Goal: Communication & Community: Participate in discussion

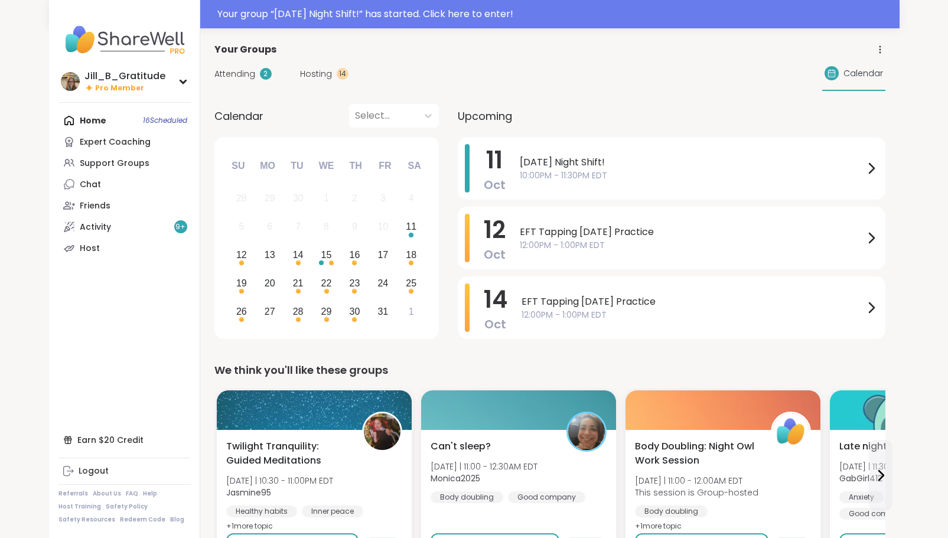
click at [237, 74] on span "Attending" at bounding box center [234, 74] width 41 height 12
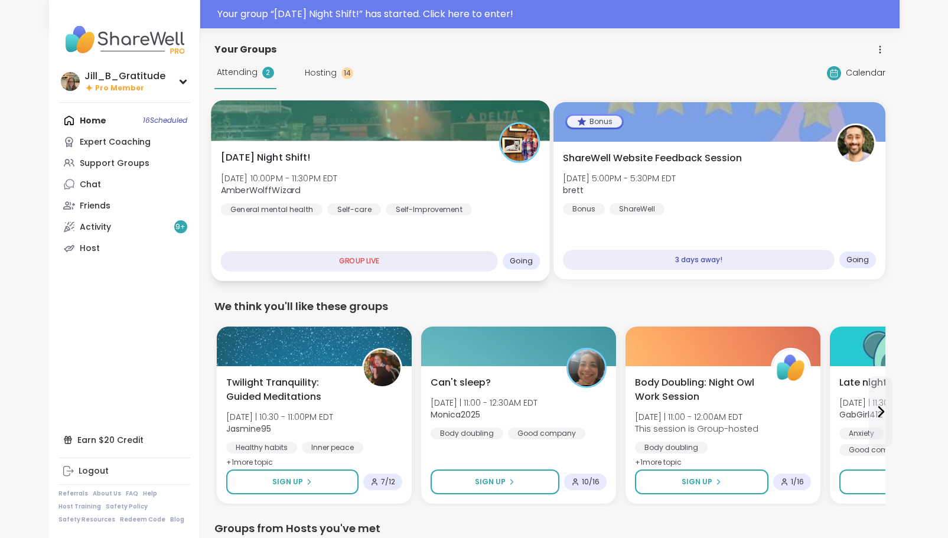
click at [455, 189] on div "[DATE] Night Shift! [DATE] 10:00PM - 11:30PM EDT AmberWolffWizard General menta…" at bounding box center [380, 183] width 320 height 65
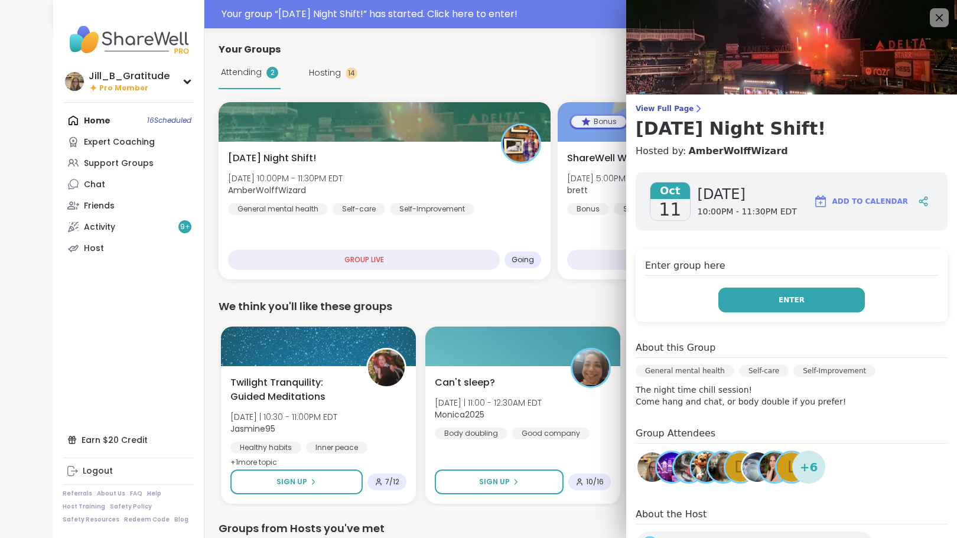
click at [757, 302] on button "Enter" at bounding box center [791, 300] width 146 height 25
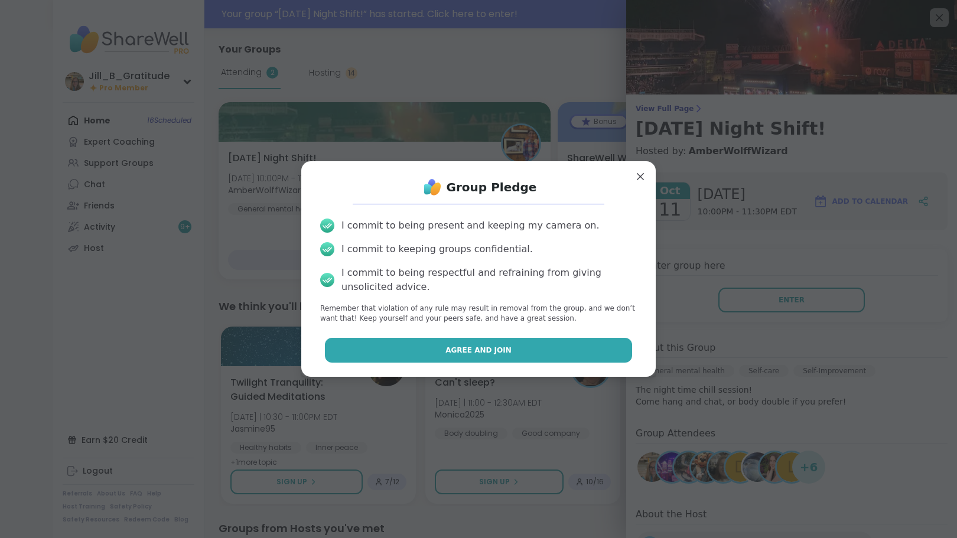
click at [499, 346] on button "Agree and Join" at bounding box center [479, 350] width 308 height 25
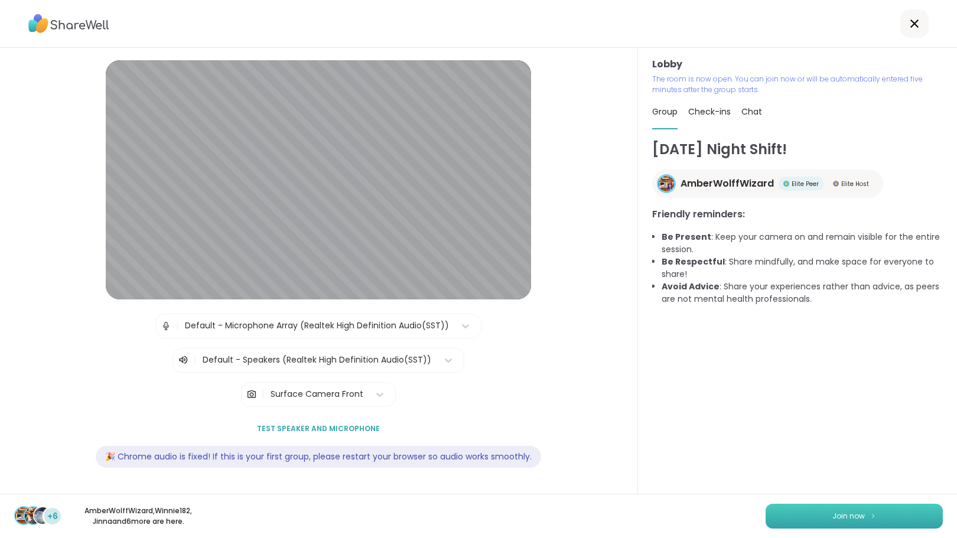
click at [840, 524] on button "Join now" at bounding box center [853, 516] width 177 height 25
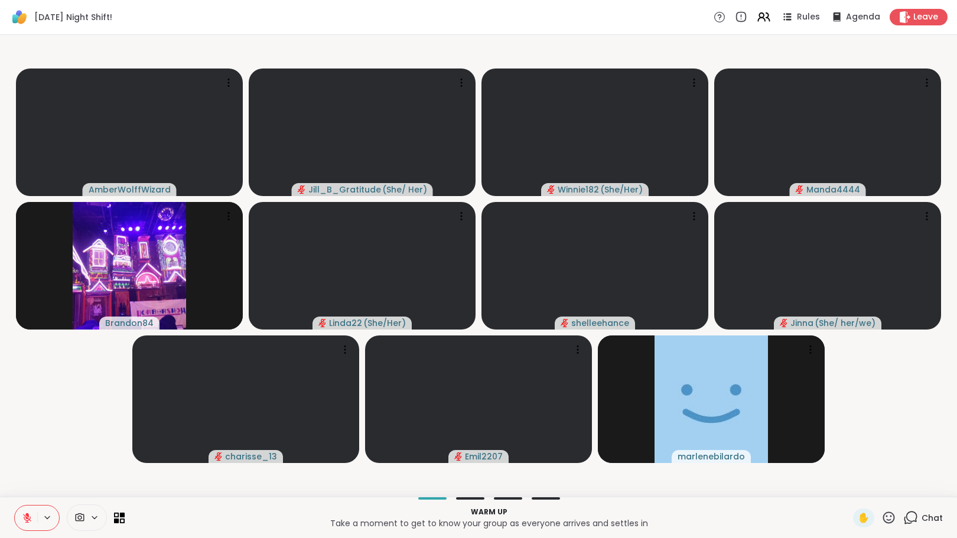
click at [903, 516] on icon at bounding box center [910, 517] width 15 height 15
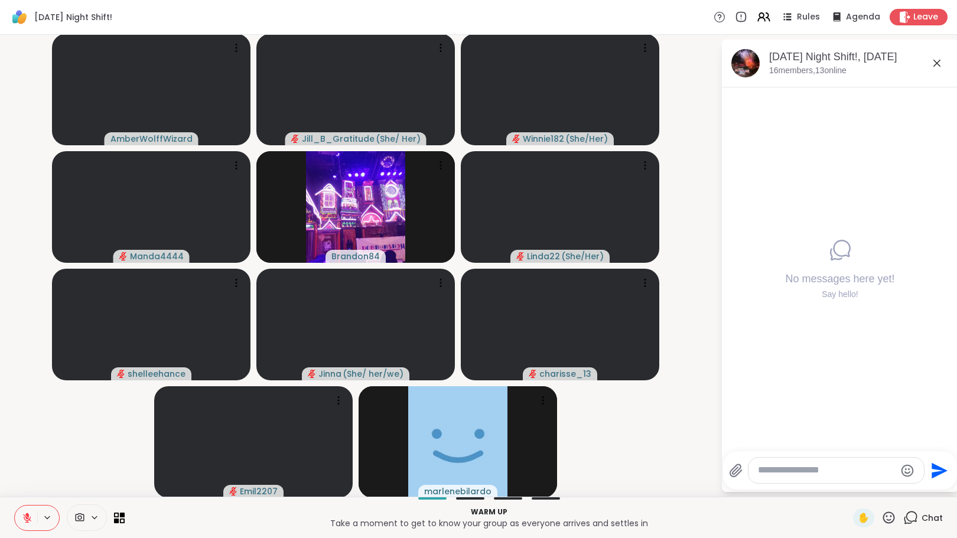
click at [831, 470] on textarea "Type your message" at bounding box center [827, 470] width 138 height 12
click at [25, 513] on icon at bounding box center [27, 518] width 11 height 11
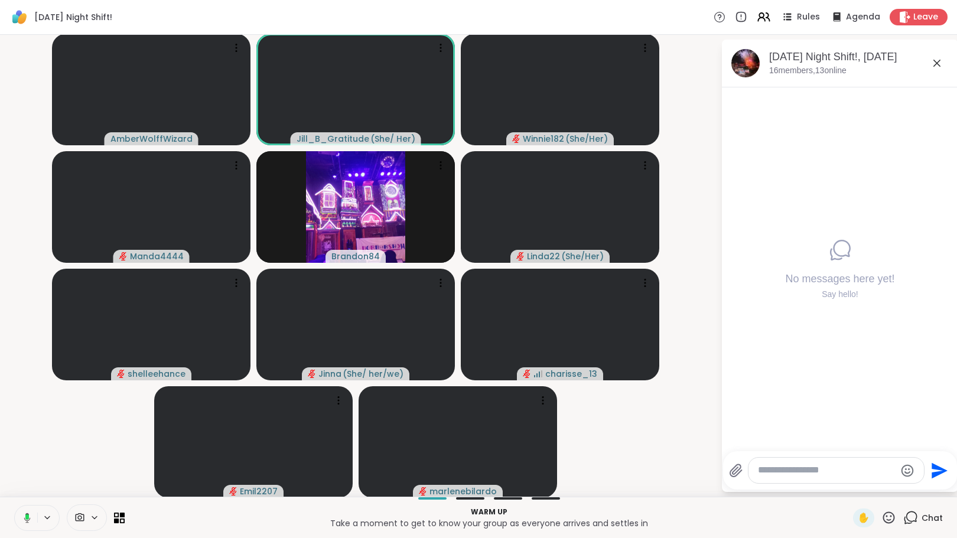
click at [24, 516] on icon at bounding box center [25, 518] width 11 height 11
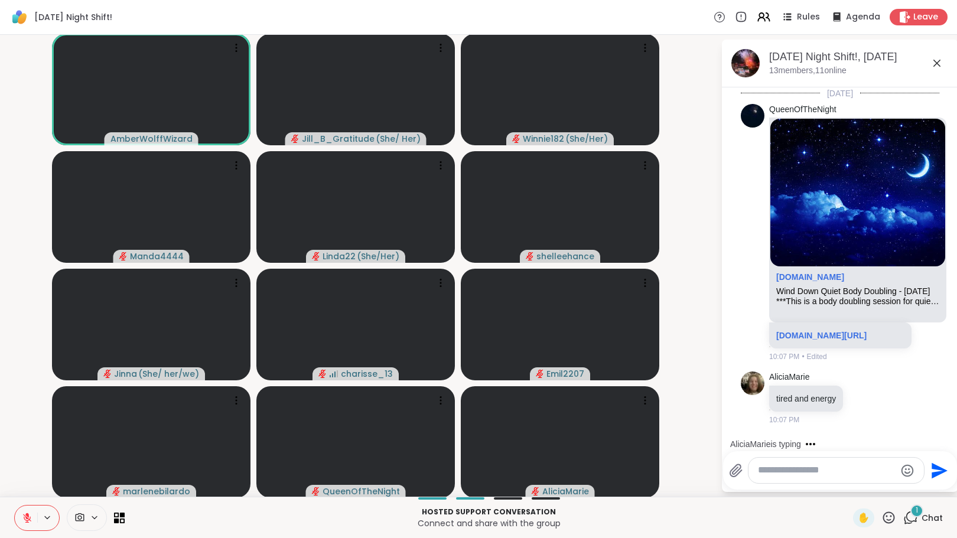
scroll to position [9, 0]
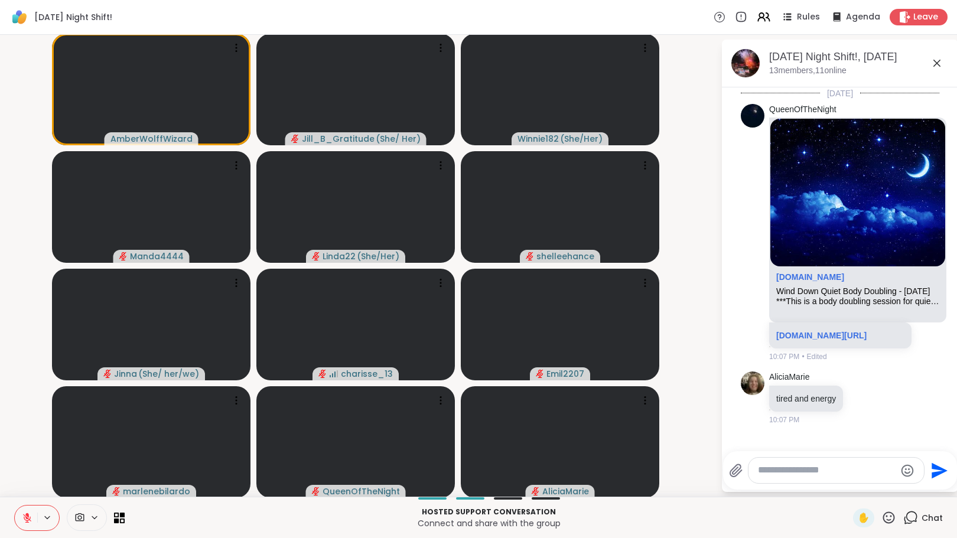
click at [712, 521] on p "Connect and share with the group" at bounding box center [489, 523] width 714 height 12
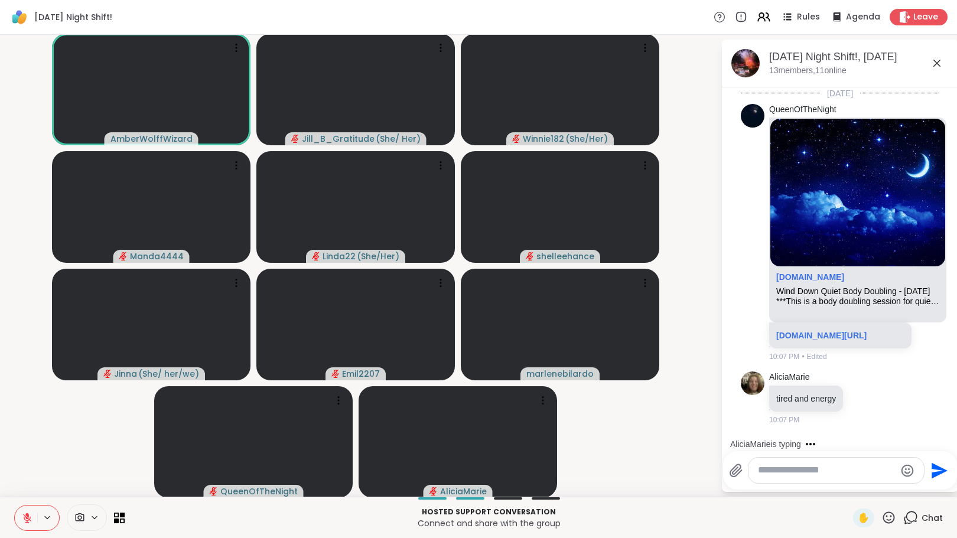
scroll to position [72, 0]
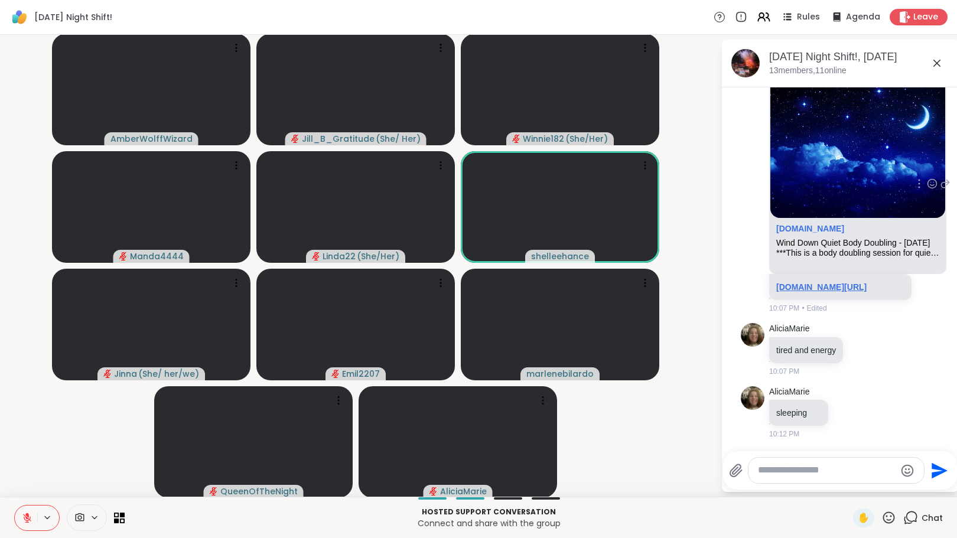
click at [813, 282] on link "[DOMAIN_NAME][URL]" at bounding box center [821, 286] width 90 height 9
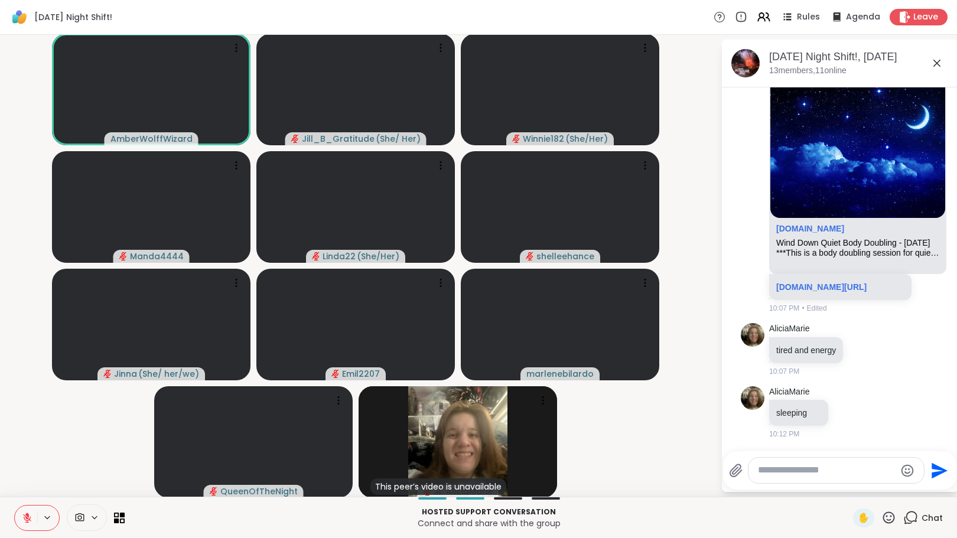
click at [25, 520] on icon at bounding box center [27, 518] width 11 height 11
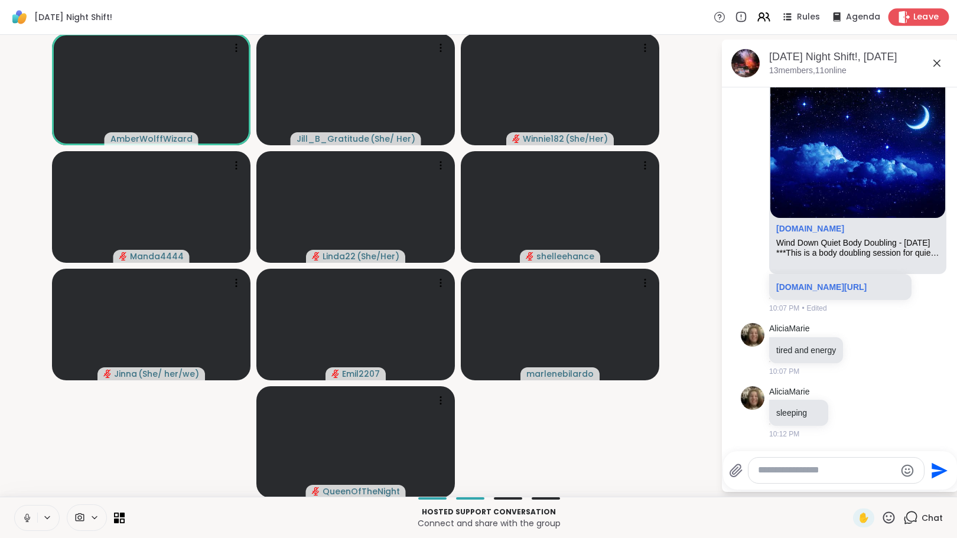
click at [902, 13] on icon at bounding box center [904, 17] width 12 height 12
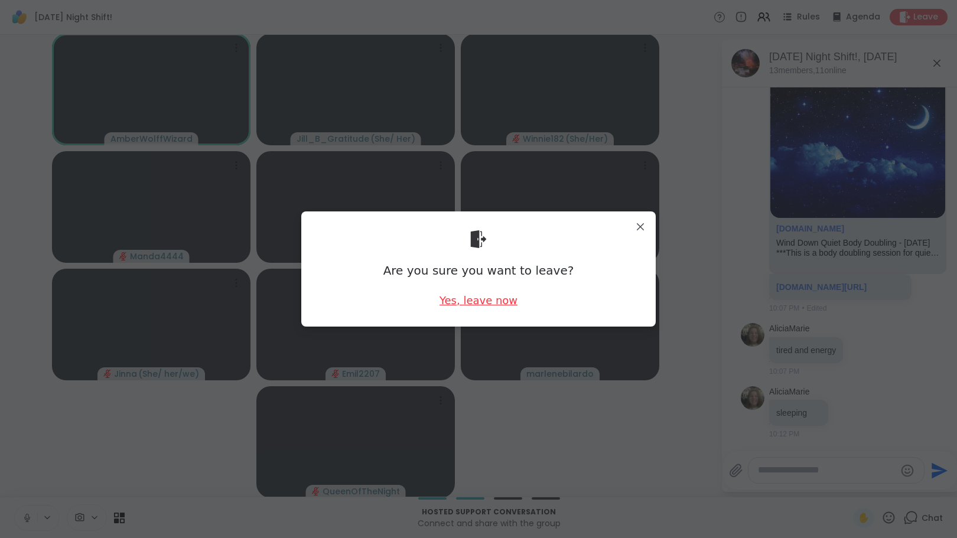
click at [467, 302] on div "Yes, leave now" at bounding box center [478, 300] width 78 height 15
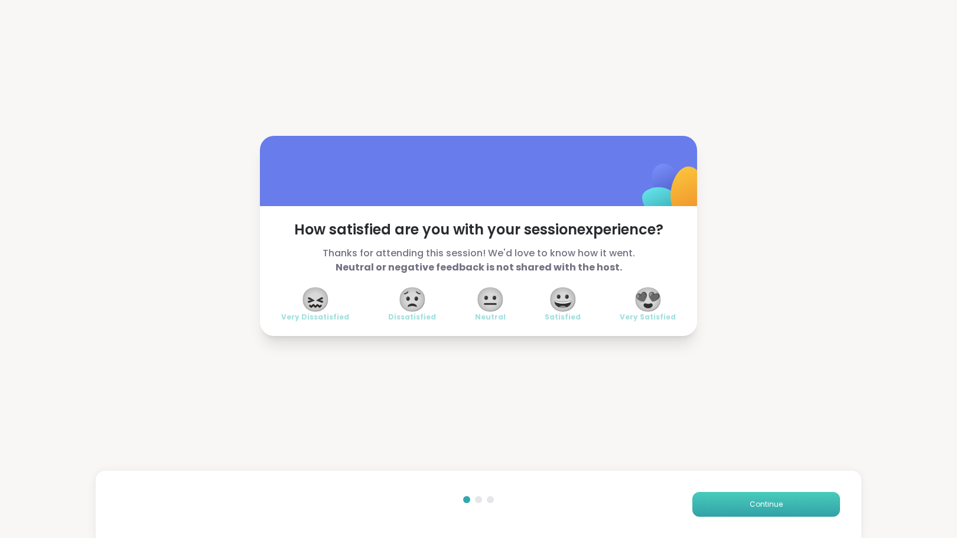
click at [760, 498] on button "Continue" at bounding box center [766, 504] width 148 height 25
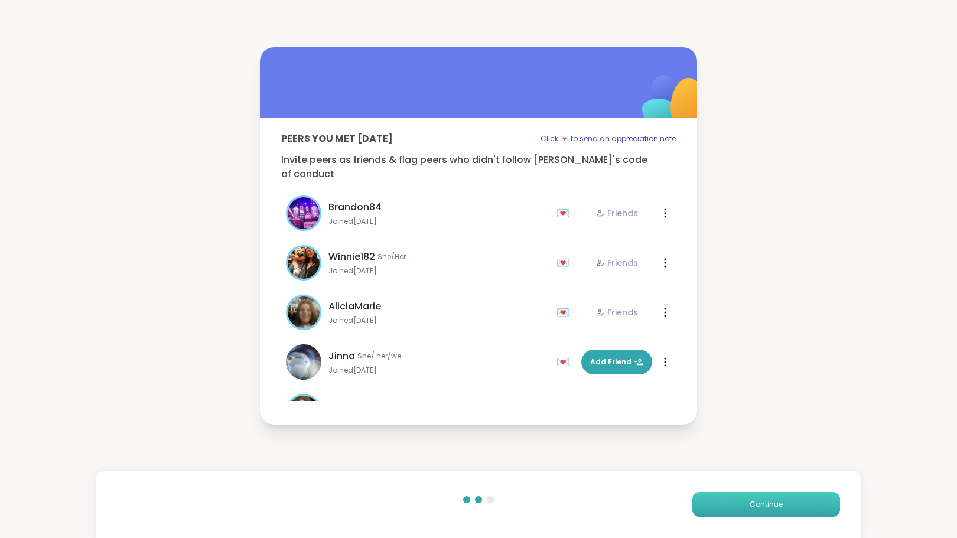
drag, startPoint x: 760, startPoint y: 498, endPoint x: 749, endPoint y: 502, distance: 11.4
click at [749, 502] on span "Continue" at bounding box center [765, 504] width 33 height 11
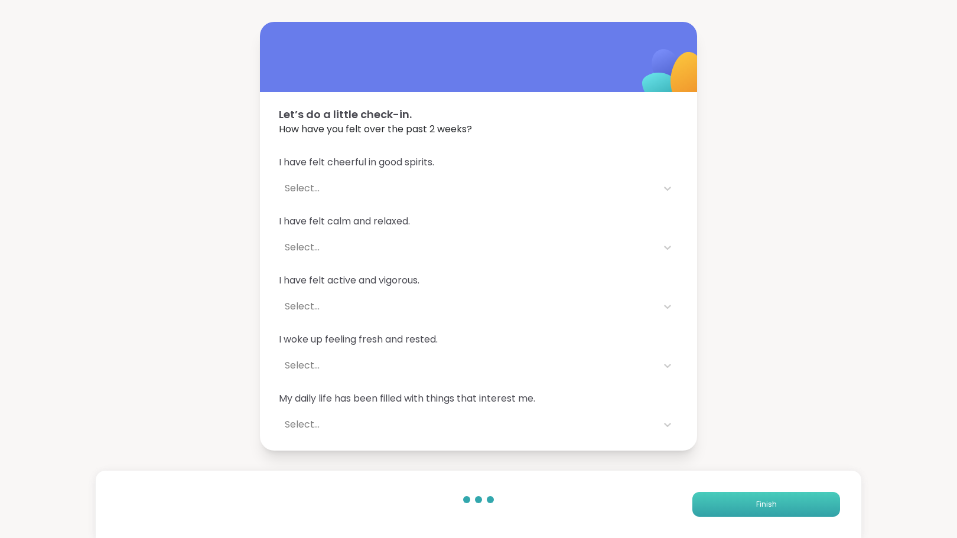
click at [747, 506] on button "Finish" at bounding box center [766, 504] width 148 height 25
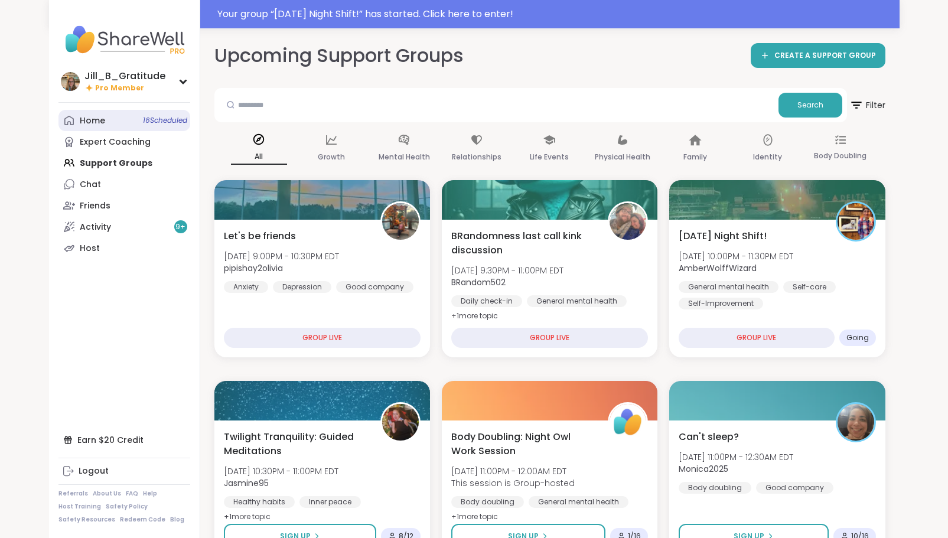
click at [149, 119] on span "16 Scheduled" at bounding box center [165, 120] width 44 height 9
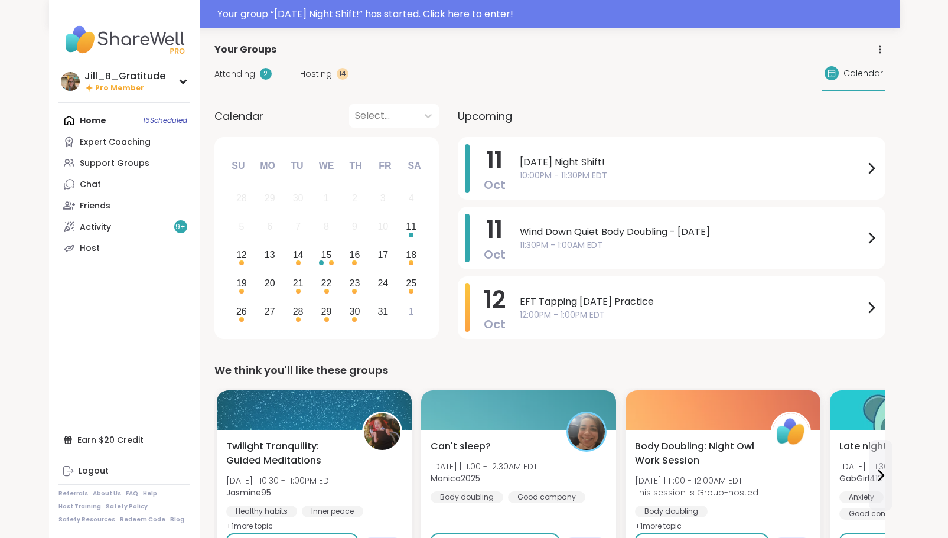
click at [247, 71] on span "Attending" at bounding box center [234, 74] width 41 height 12
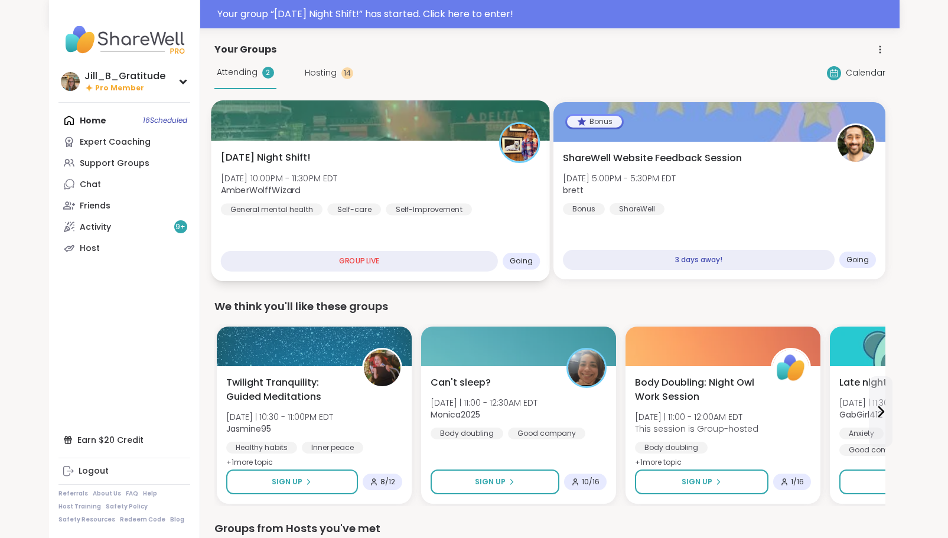
click at [436, 172] on div "[DATE] Night Shift! [DATE] 10:00PM - 11:30PM EDT AmberWolffWizard General menta…" at bounding box center [380, 183] width 320 height 65
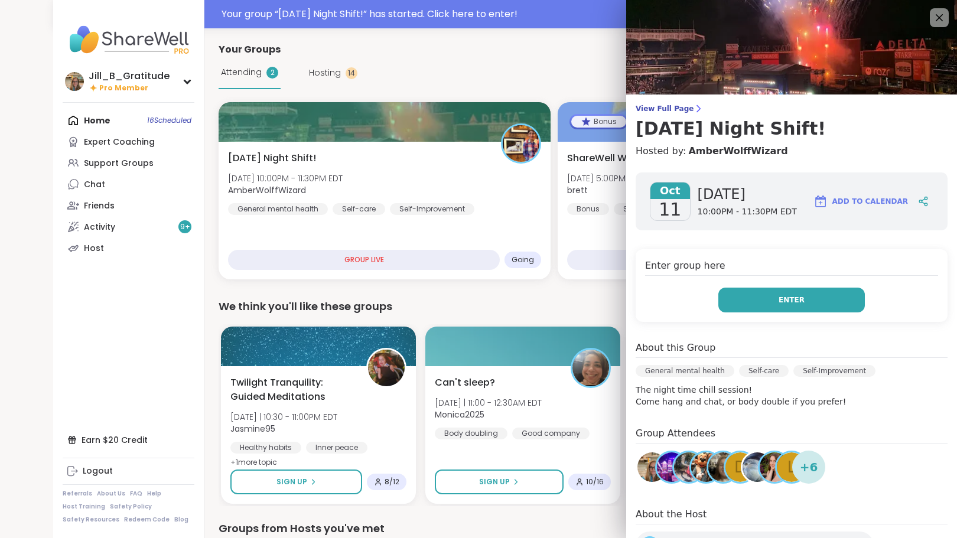
click at [743, 298] on button "Enter" at bounding box center [791, 300] width 146 height 25
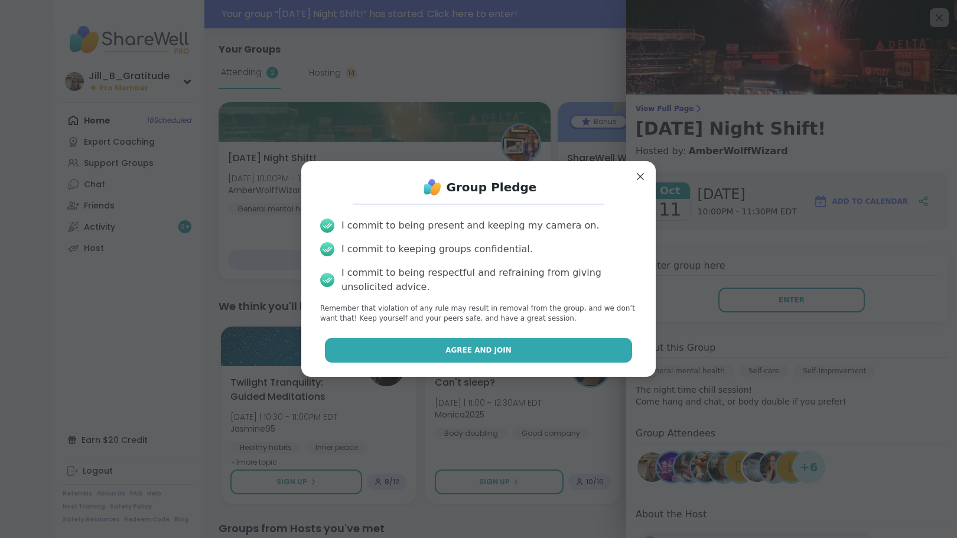
click at [530, 349] on button "Agree and Join" at bounding box center [479, 350] width 308 height 25
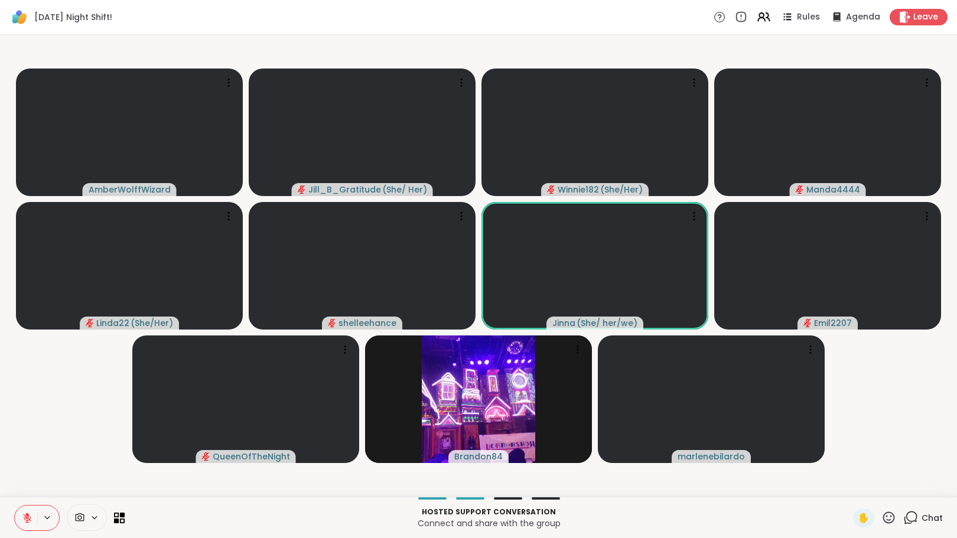
click at [903, 515] on icon at bounding box center [910, 517] width 15 height 15
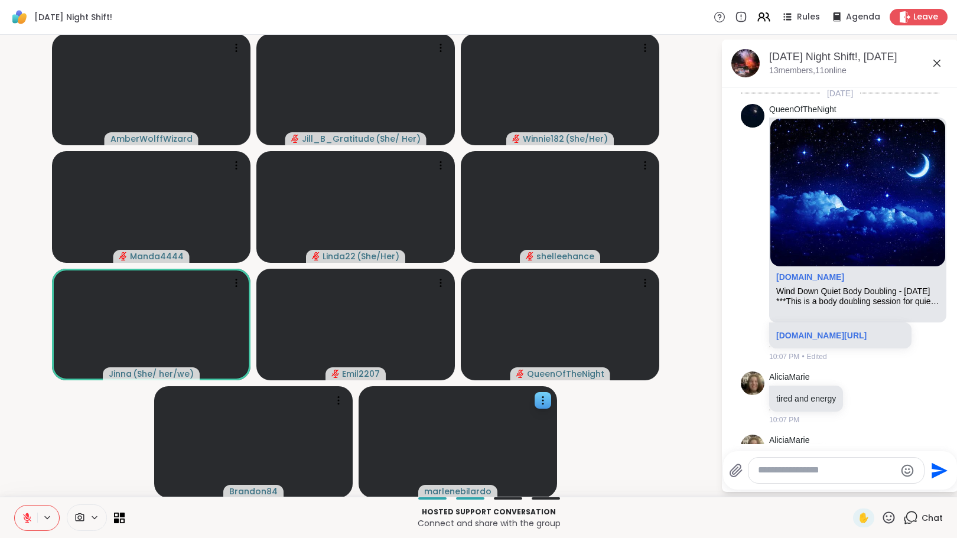
scroll to position [72, 0]
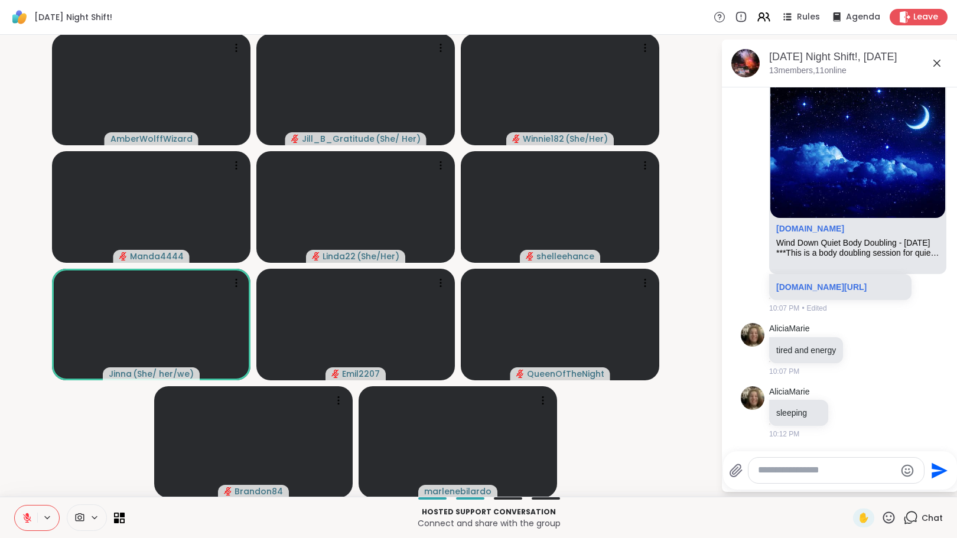
click at [21, 521] on button at bounding box center [26, 518] width 22 height 25
click at [21, 517] on button at bounding box center [26, 518] width 22 height 25
click at [772, 476] on textarea "Type your message" at bounding box center [827, 470] width 138 height 12
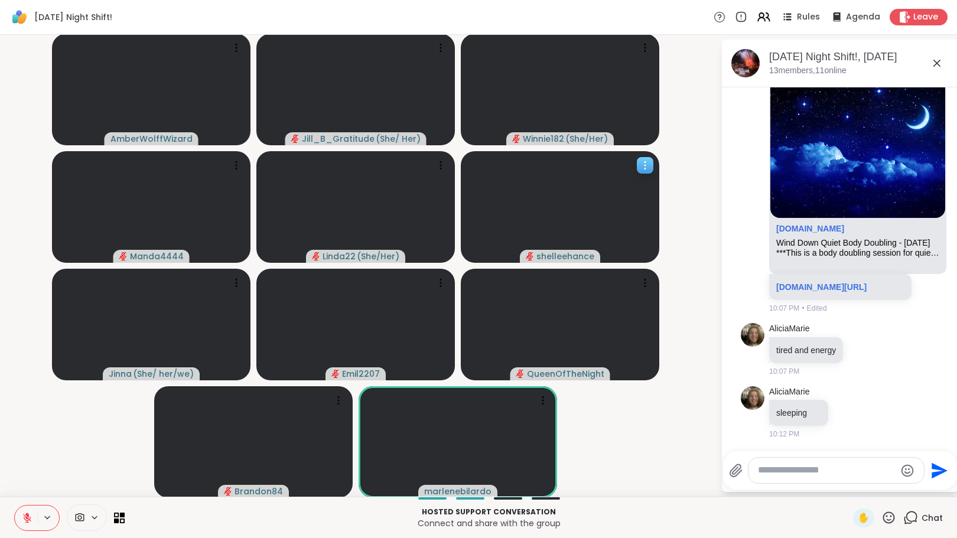
click at [557, 216] on video at bounding box center [560, 207] width 198 height 112
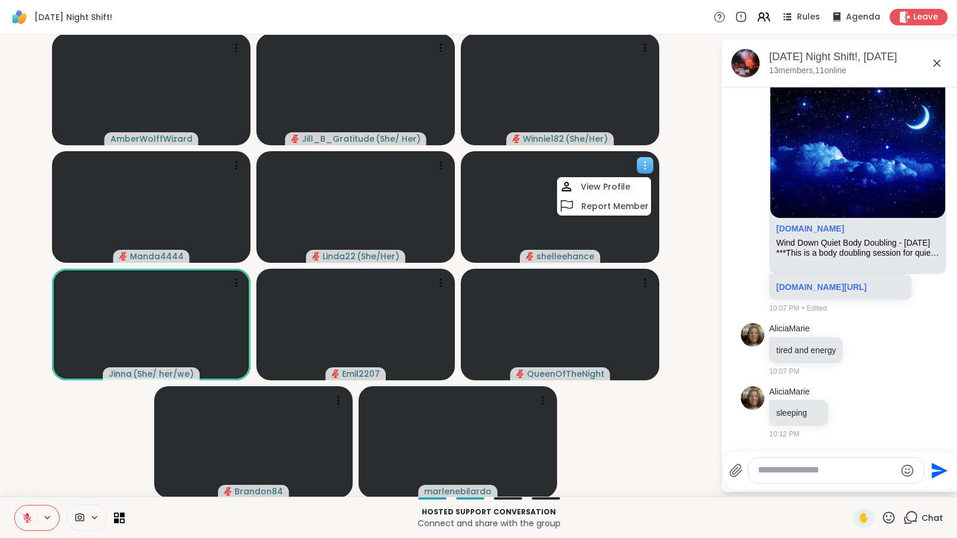
click at [557, 216] on video at bounding box center [560, 207] width 198 height 112
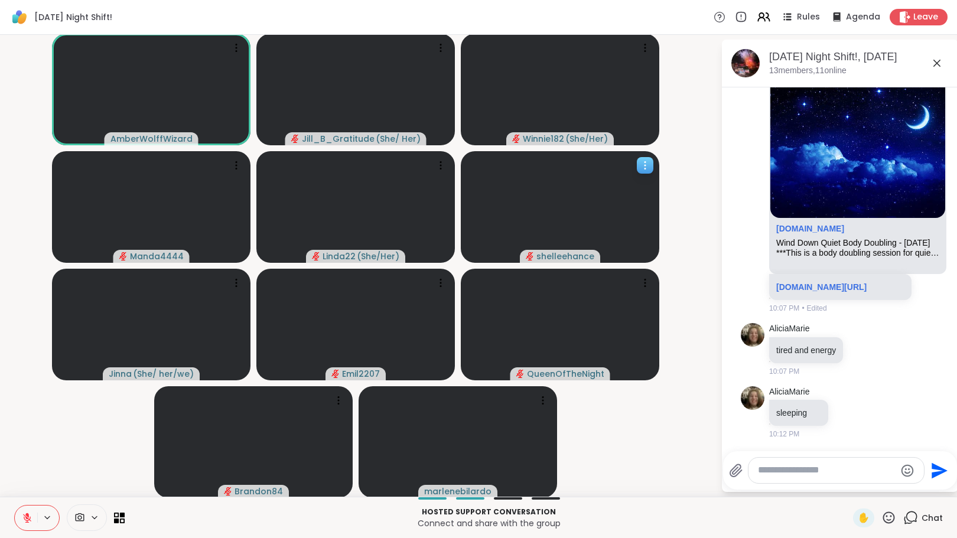
scroll to position [1, 0]
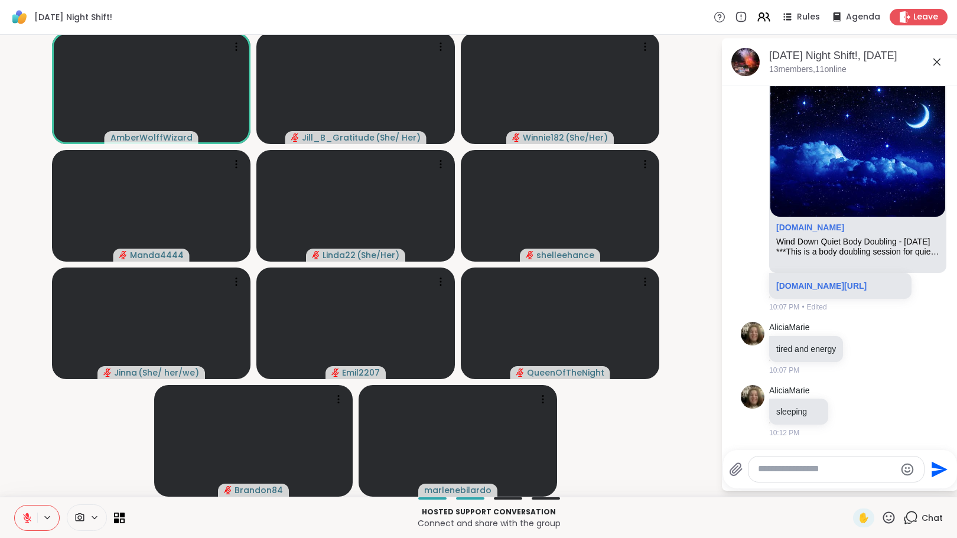
click at [771, 471] on textarea "Type your message" at bounding box center [827, 469] width 138 height 12
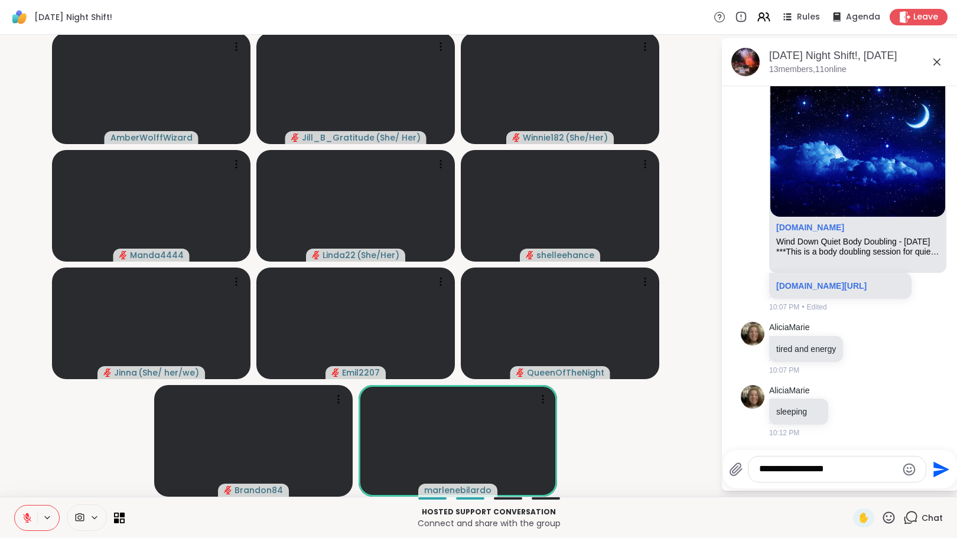
type textarea "**********"
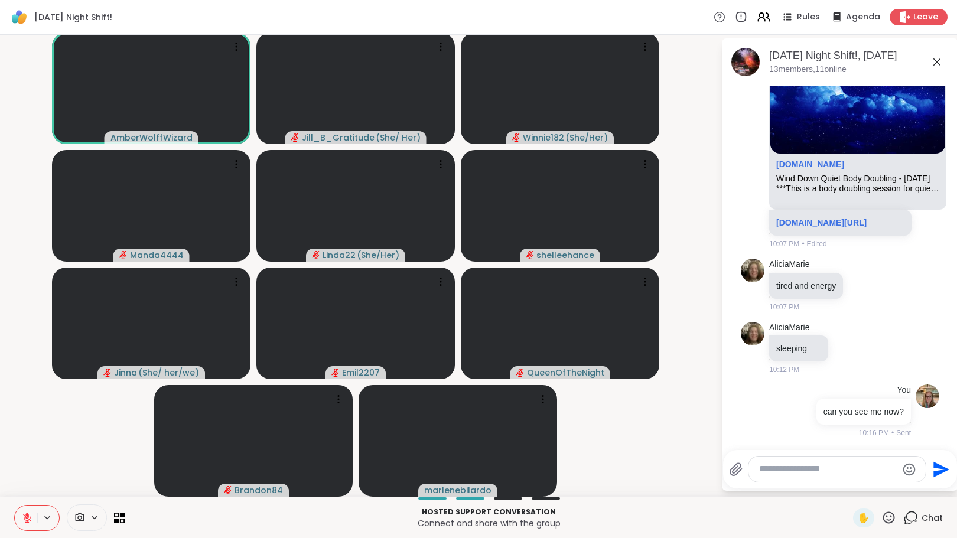
click at [28, 513] on icon at bounding box center [27, 518] width 11 height 11
click at [826, 472] on textarea "Type your message" at bounding box center [828, 469] width 138 height 12
click at [759, 15] on icon at bounding box center [761, 15] width 5 height 5
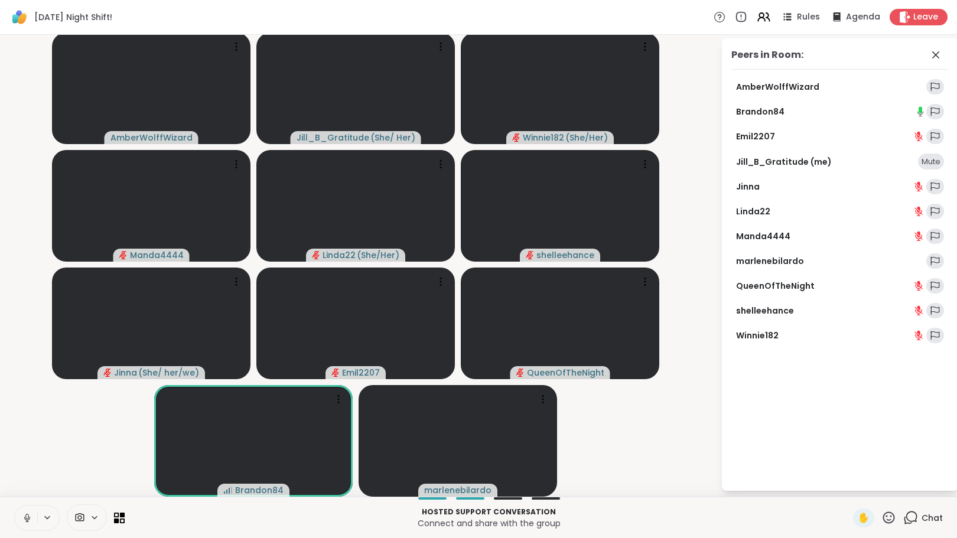
click at [882, 514] on icon at bounding box center [888, 517] width 15 height 15
click at [848, 488] on span "❤️" at bounding box center [854, 487] width 12 height 14
click at [928, 50] on icon at bounding box center [935, 55] width 14 height 14
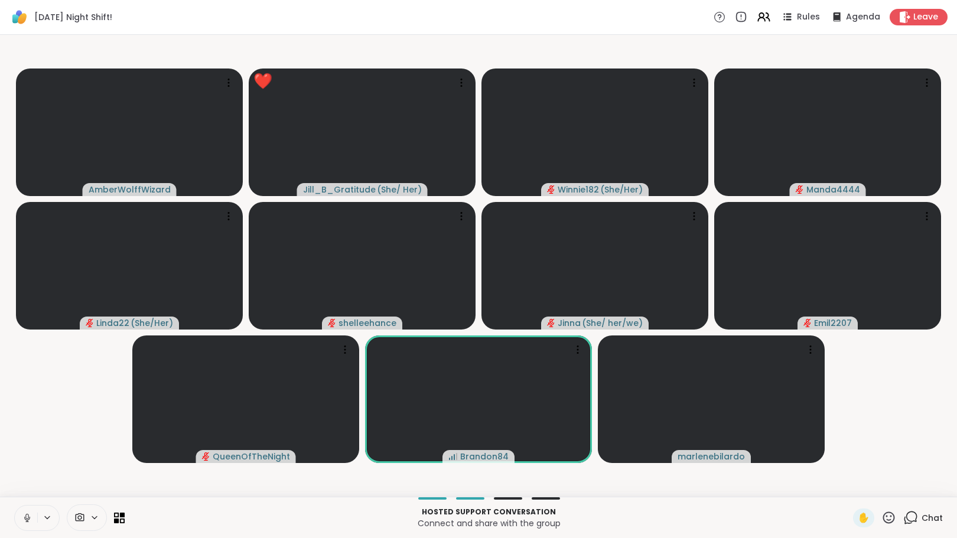
scroll to position [0, 0]
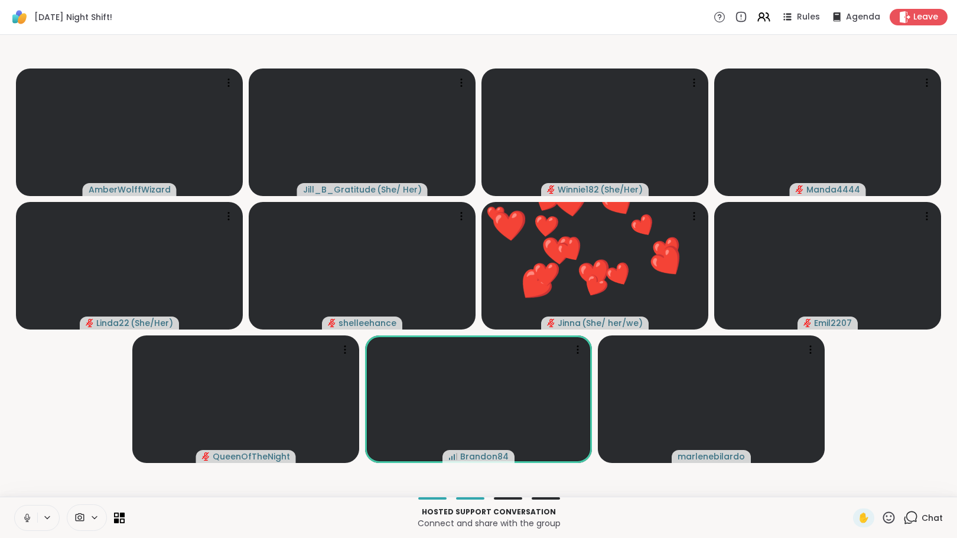
click at [905, 518] on icon at bounding box center [910, 517] width 15 height 15
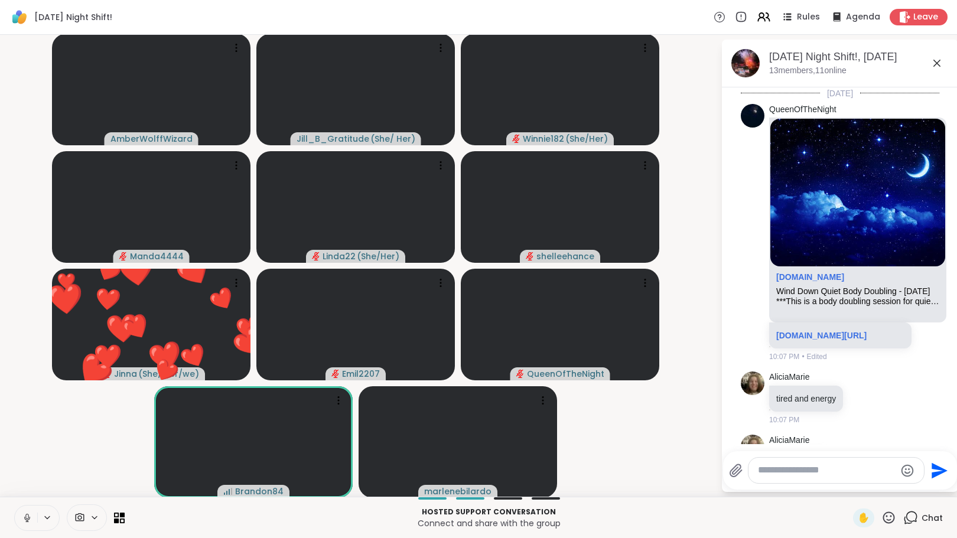
scroll to position [135, 0]
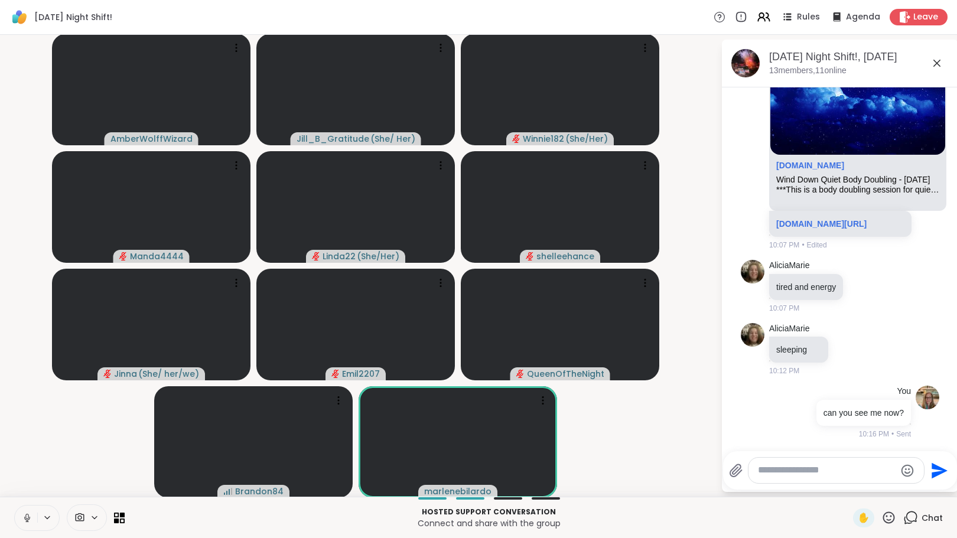
click at [26, 517] on icon at bounding box center [27, 518] width 11 height 11
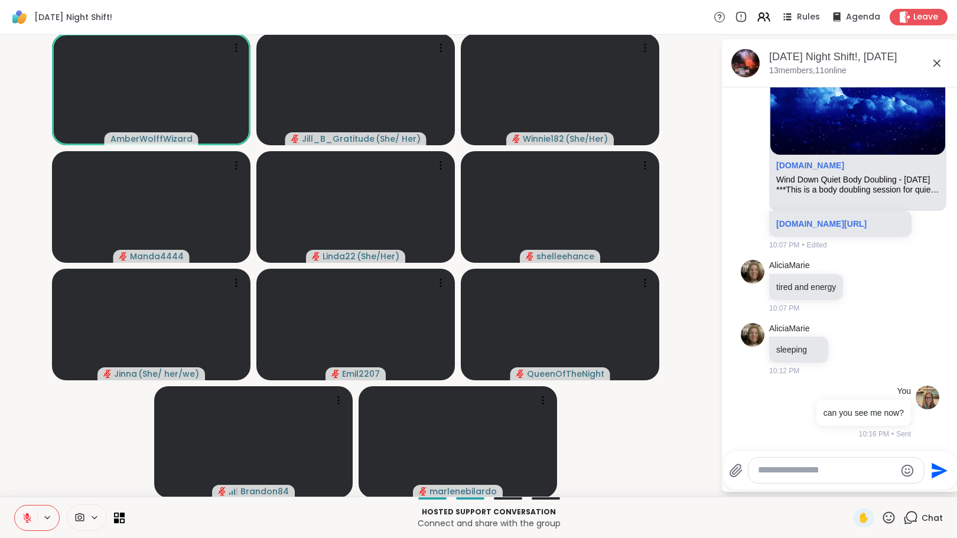
click at [28, 518] on icon at bounding box center [27, 518] width 8 height 8
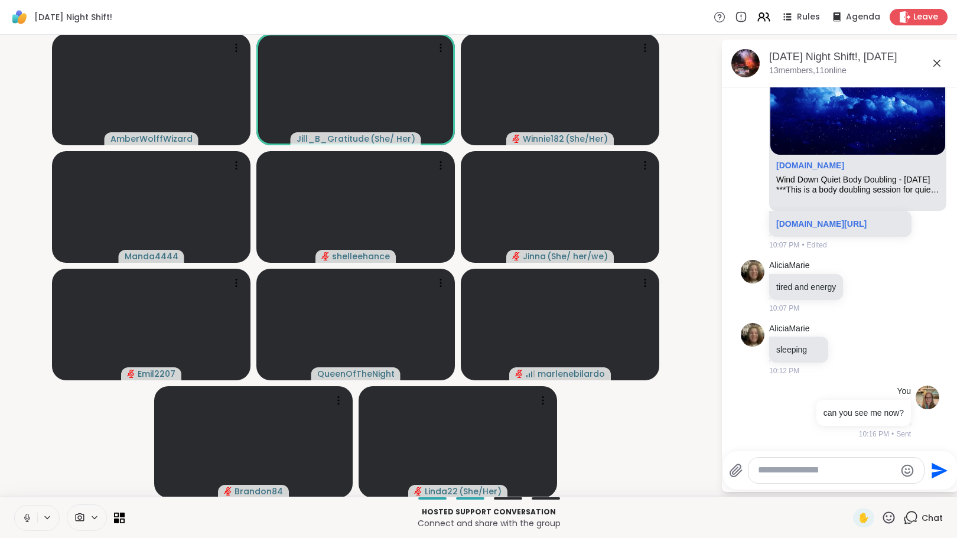
click at [27, 521] on icon at bounding box center [27, 518] width 11 height 11
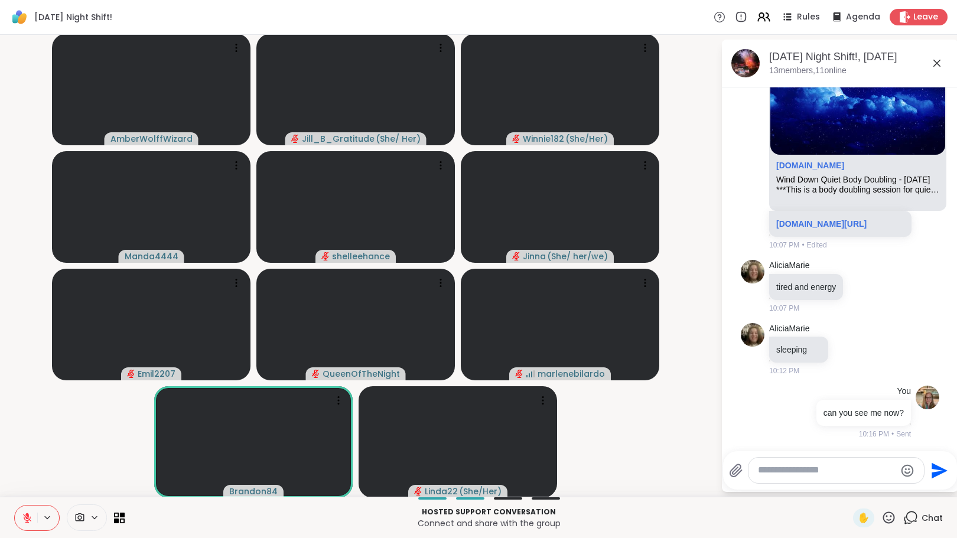
click at [24, 511] on button at bounding box center [26, 518] width 22 height 25
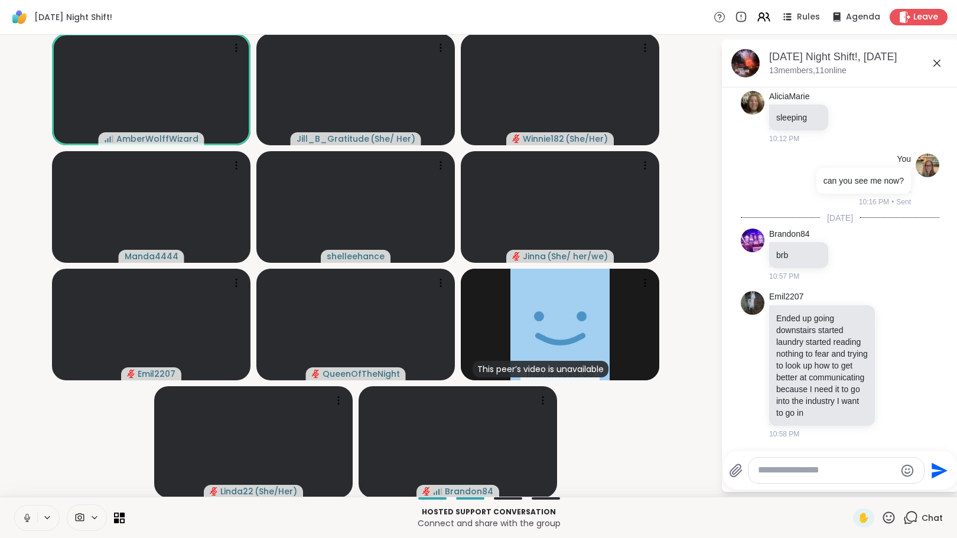
scroll to position [534, 0]
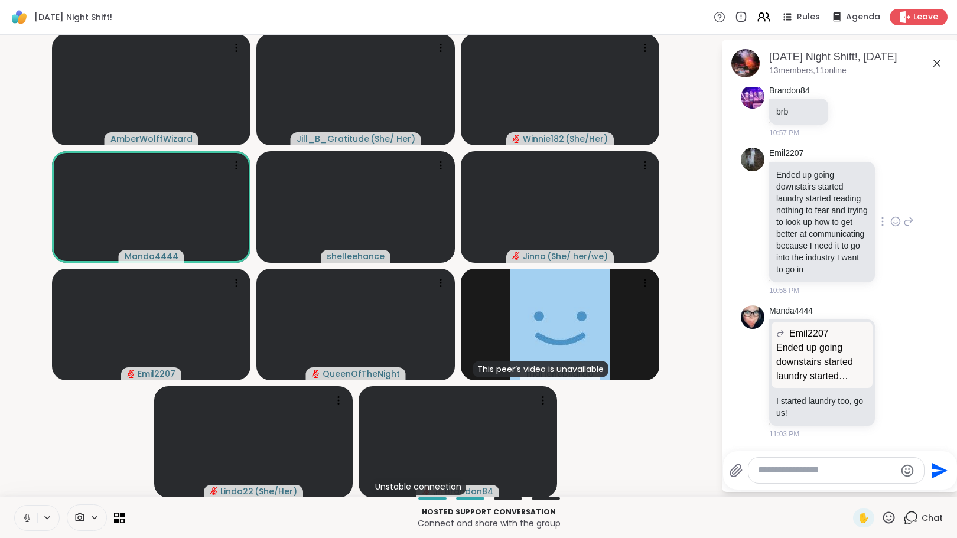
click at [890, 216] on icon at bounding box center [895, 222] width 11 height 12
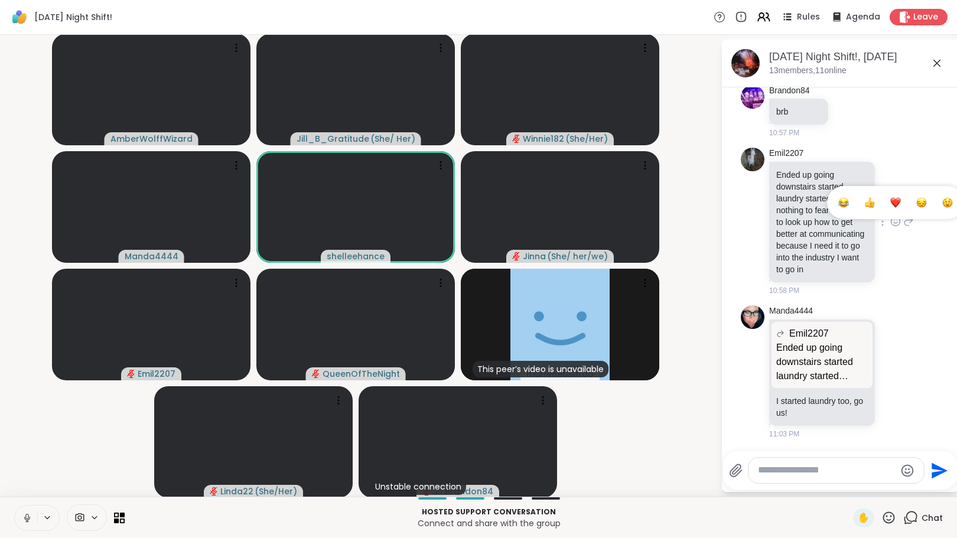
click at [890, 197] on div "Select Reaction: Heart" at bounding box center [895, 202] width 11 height 11
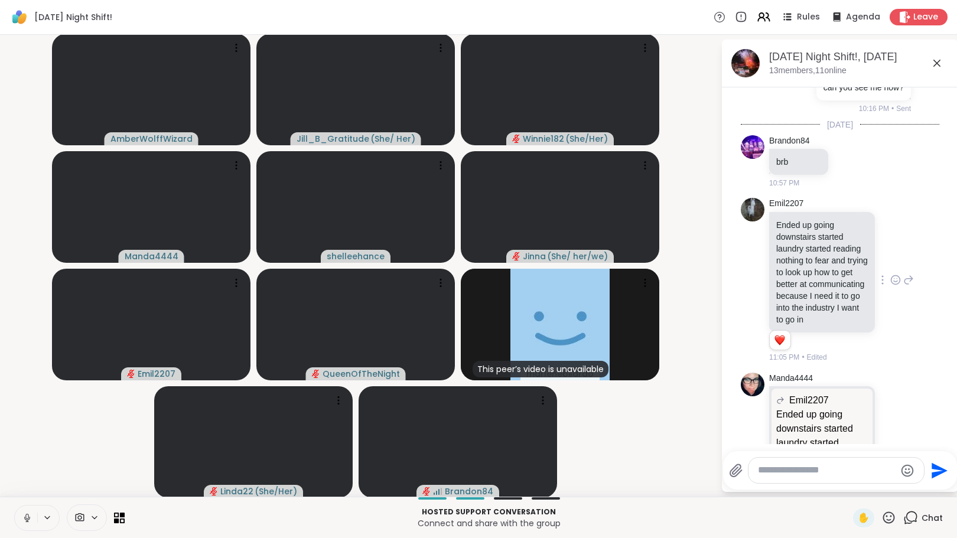
scroll to position [551, 0]
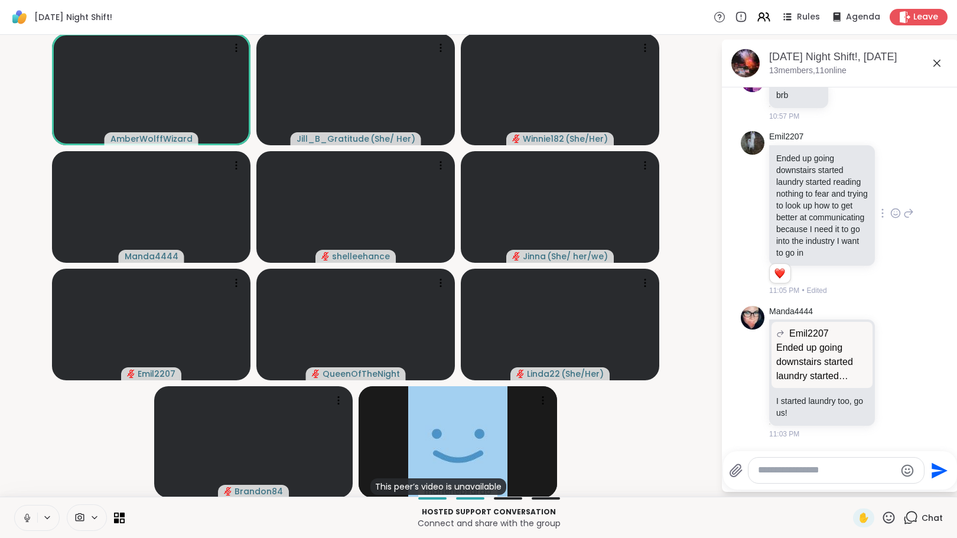
click at [22, 516] on icon at bounding box center [27, 518] width 11 height 11
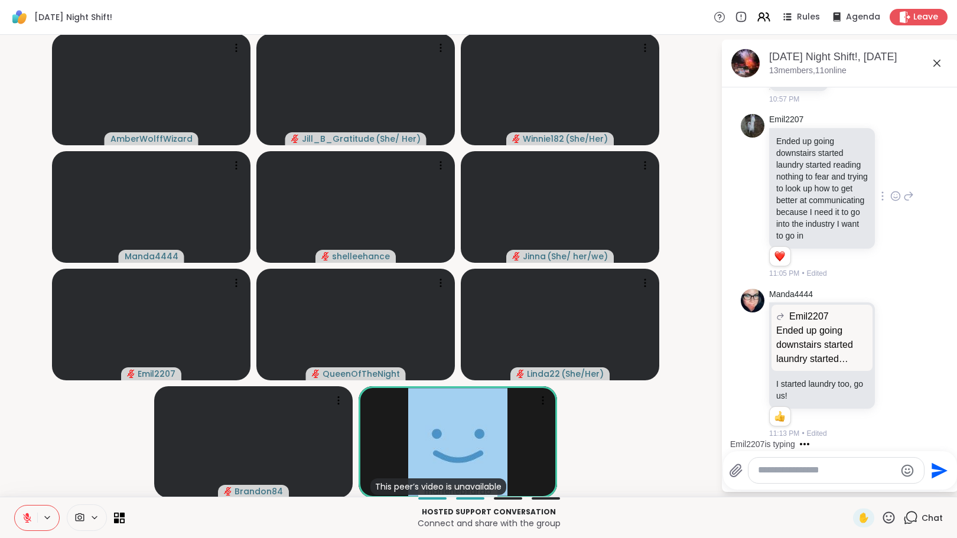
scroll to position [678, 0]
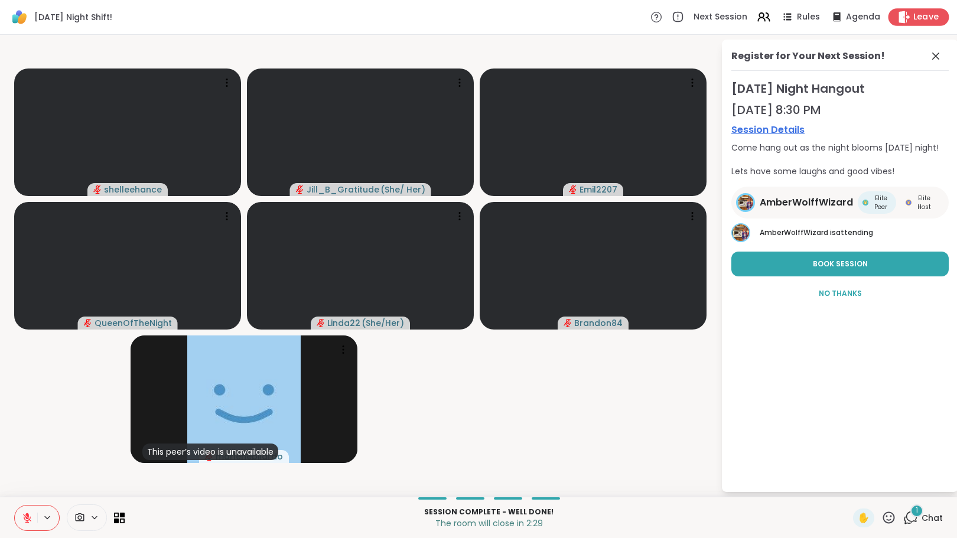
click at [901, 21] on icon at bounding box center [904, 17] width 12 height 12
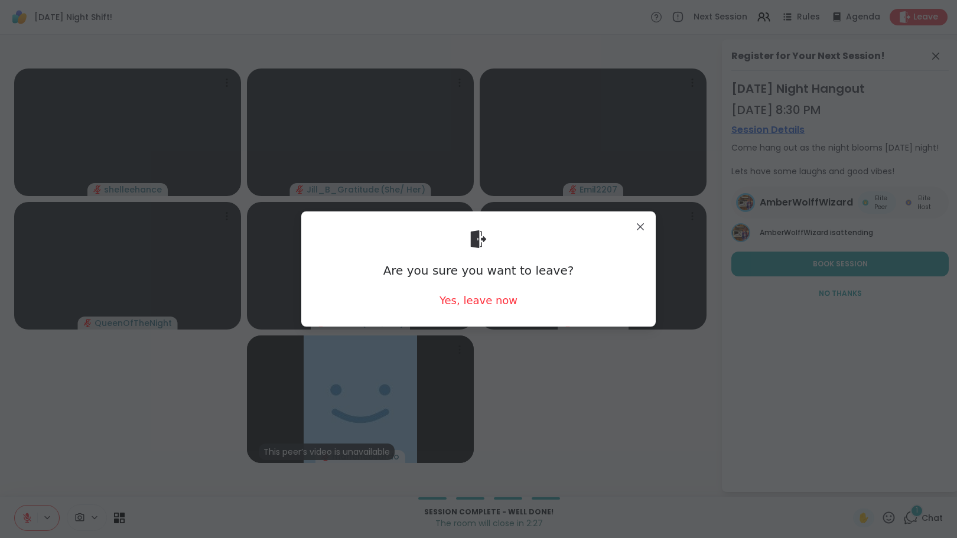
click at [482, 285] on div "Are you sure you want to leave? Yes, leave now" at bounding box center [478, 269] width 335 height 96
click at [476, 304] on div "Yes, leave now" at bounding box center [478, 300] width 78 height 15
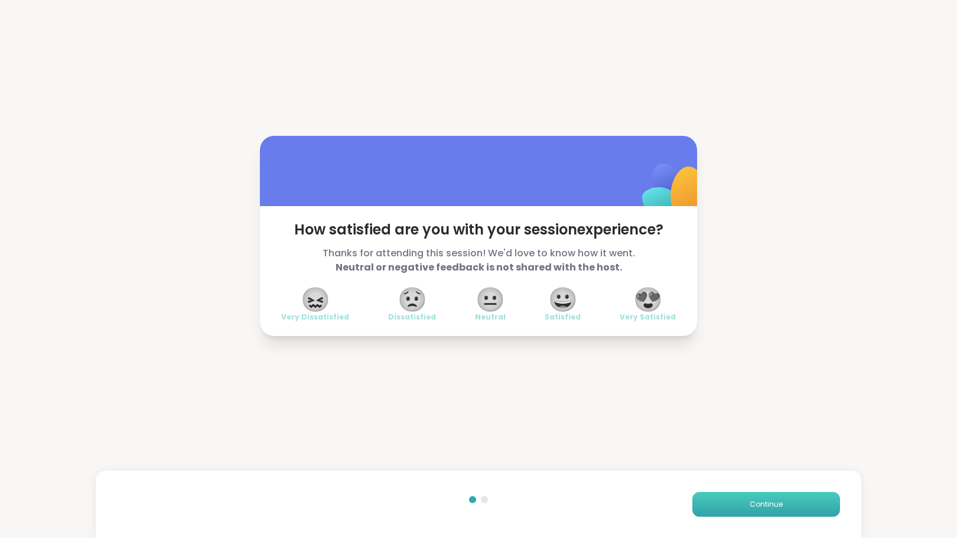
click at [752, 504] on span "Continue" at bounding box center [765, 504] width 33 height 11
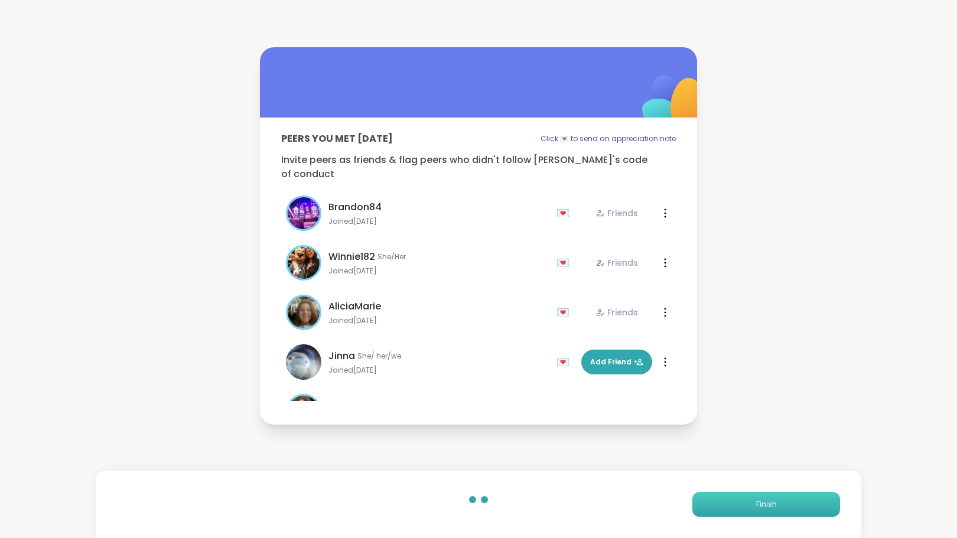
click at [721, 510] on button "Finish" at bounding box center [766, 504] width 148 height 25
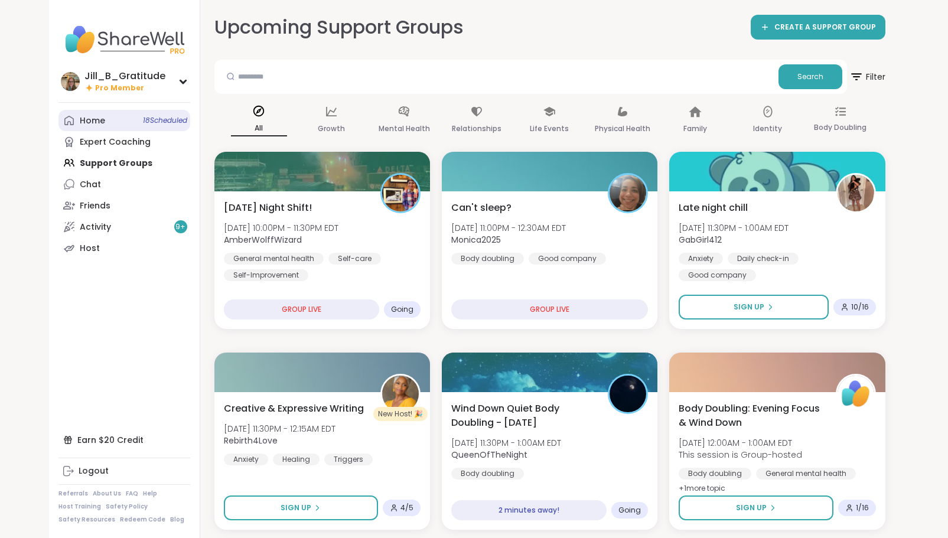
click at [122, 122] on link "Home 18 Scheduled" at bounding box center [124, 120] width 132 height 21
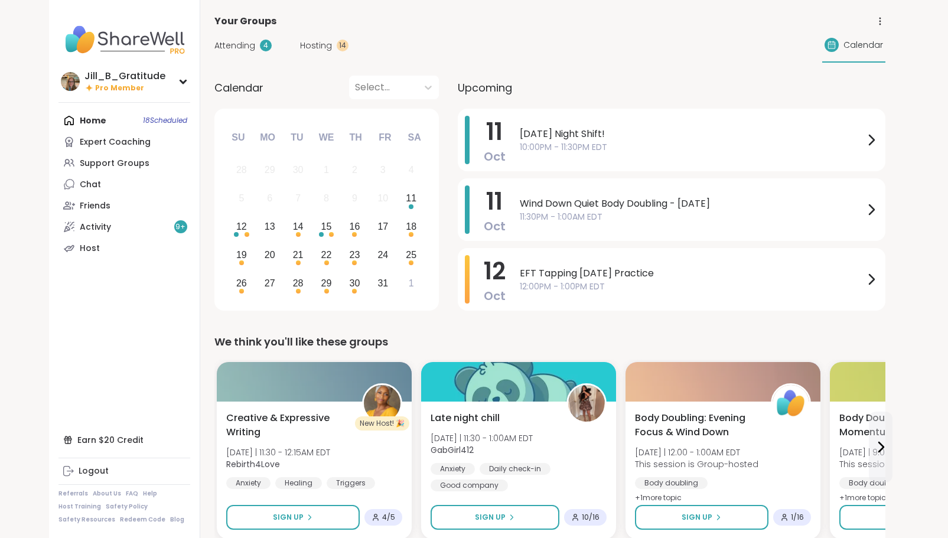
click at [249, 43] on span "Attending" at bounding box center [234, 46] width 41 height 12
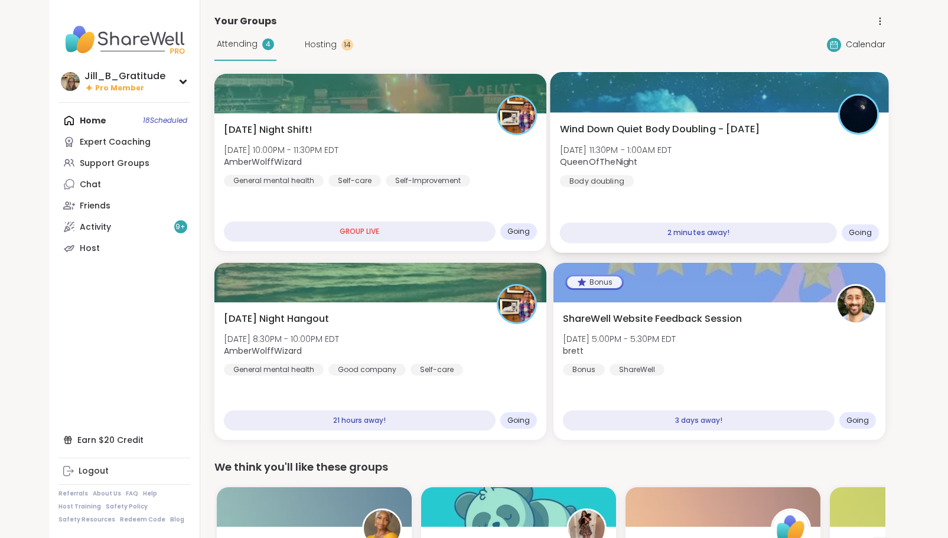
click at [741, 198] on div "Wind Down Quiet Body Doubling - [DATE] [DATE] 11:30PM - 1:00AM EDT QueenOfTheNi…" at bounding box center [719, 182] width 338 height 141
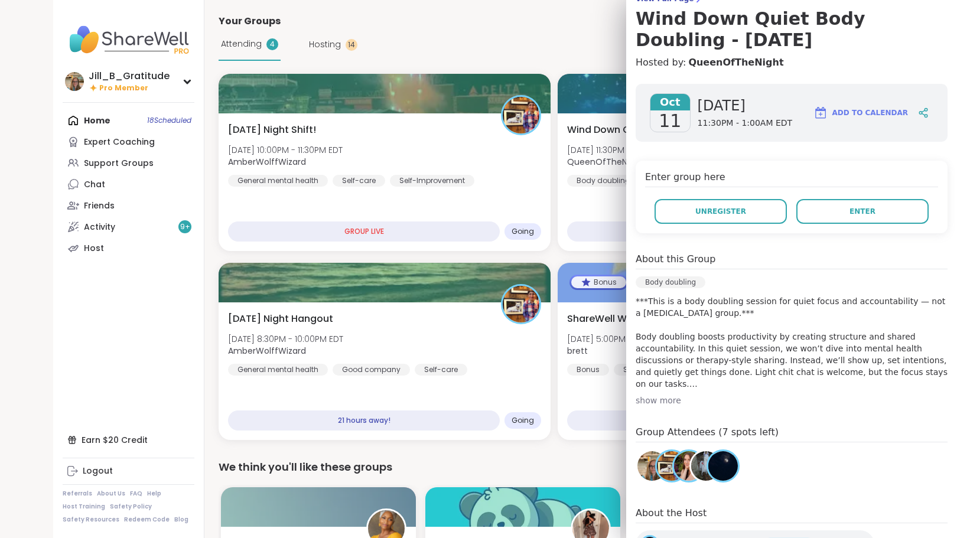
scroll to position [108, 0]
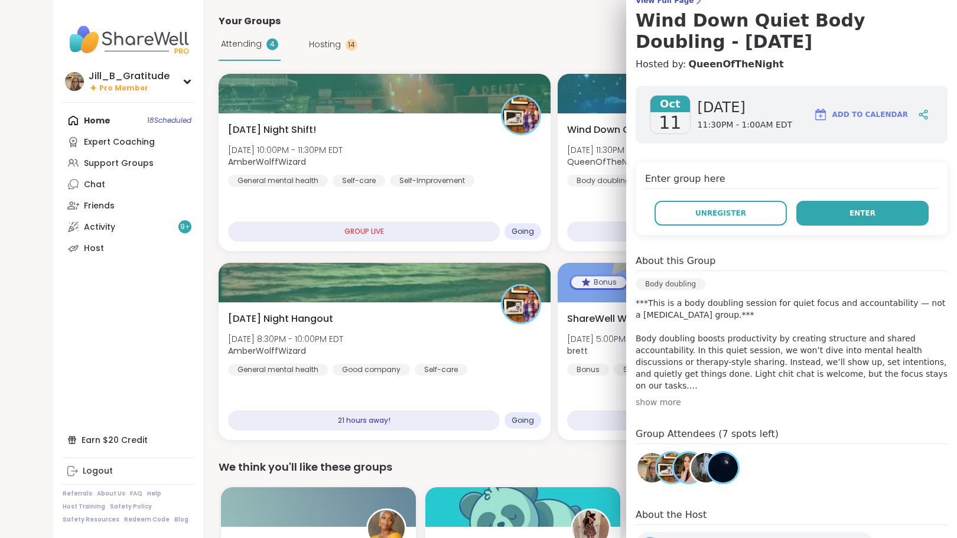
click at [849, 213] on span "Enter" at bounding box center [862, 213] width 26 height 11
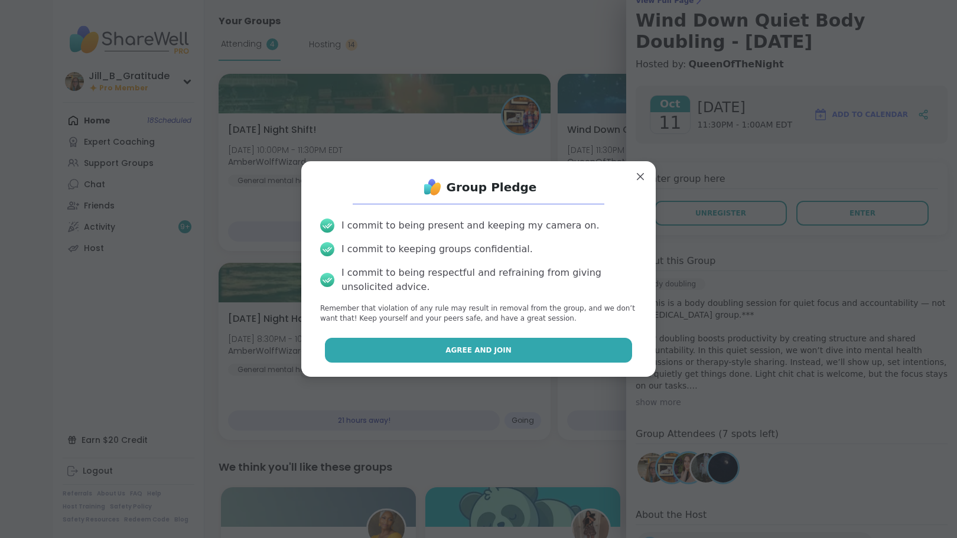
click at [435, 354] on button "Agree and Join" at bounding box center [479, 350] width 308 height 25
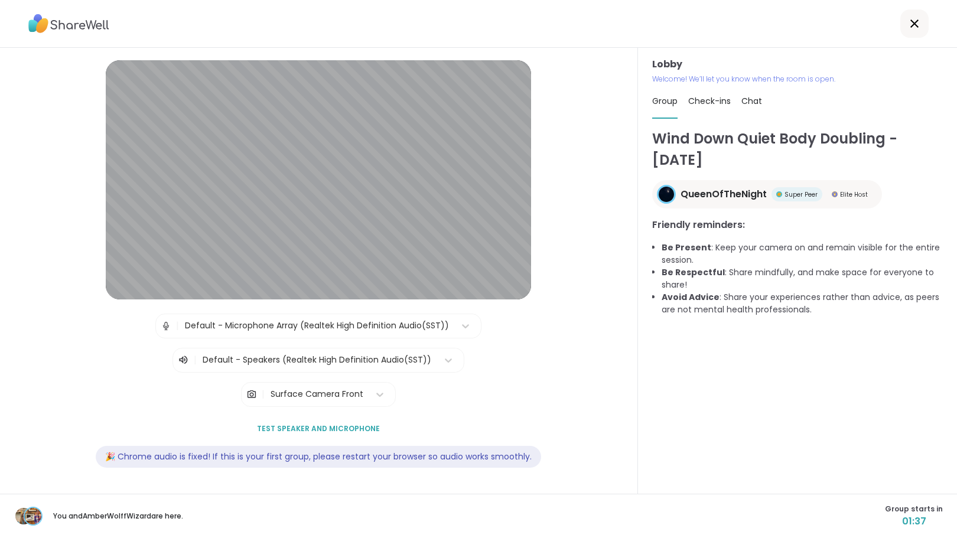
click at [438, 354] on div at bounding box center [448, 360] width 21 height 21
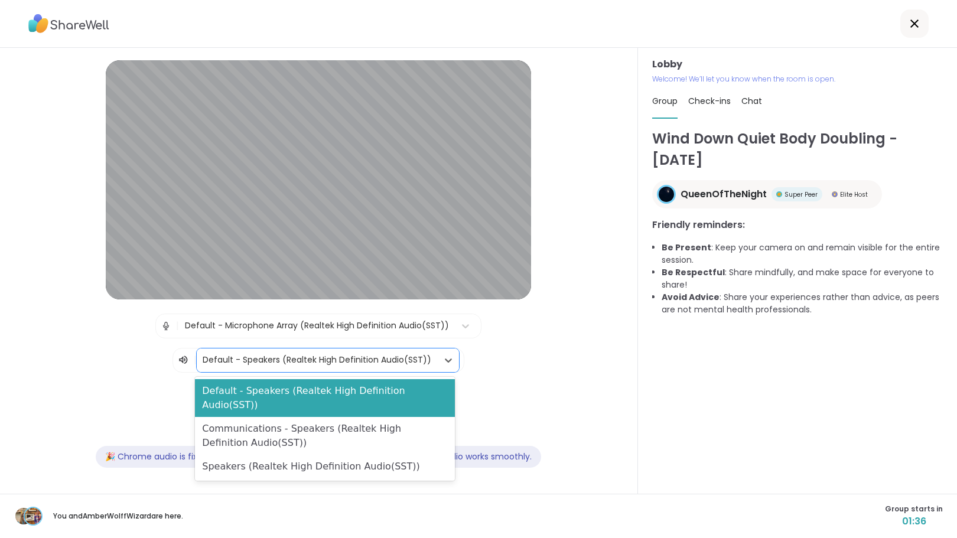
click at [438, 354] on div at bounding box center [448, 360] width 21 height 21
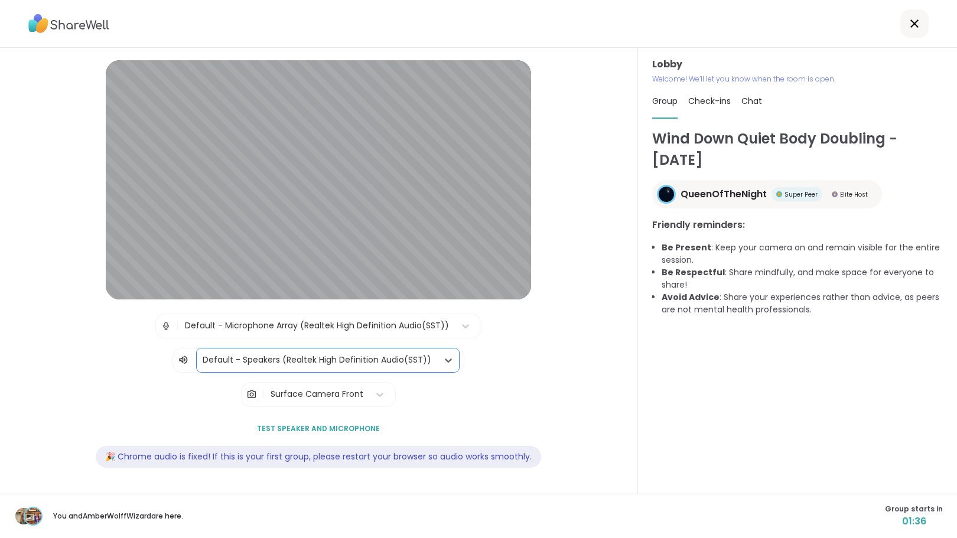
click at [438, 354] on div at bounding box center [448, 360] width 21 height 21
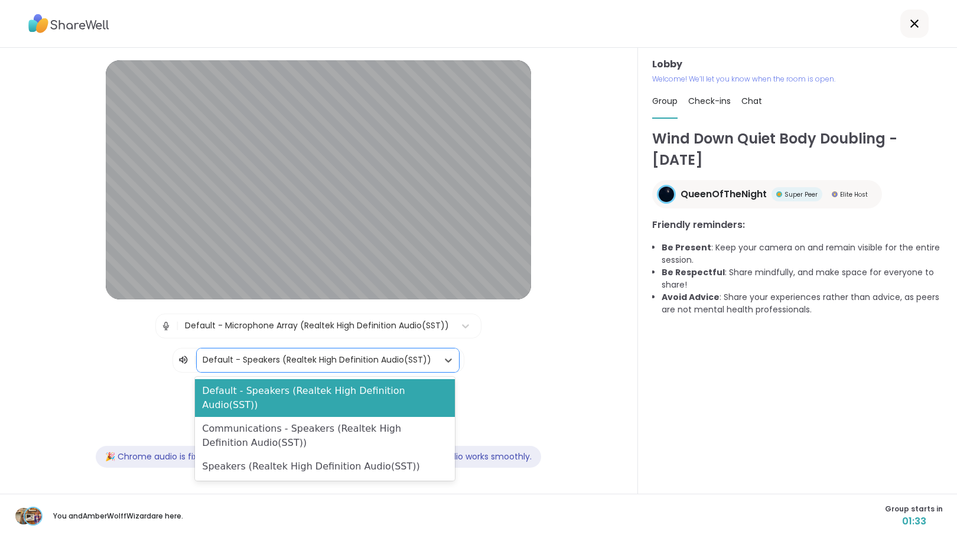
click at [540, 361] on div "| Default - Microphone Array (Realtek High Definition Audio(SST)) | 3 results a…" at bounding box center [318, 343] width 573 height 59
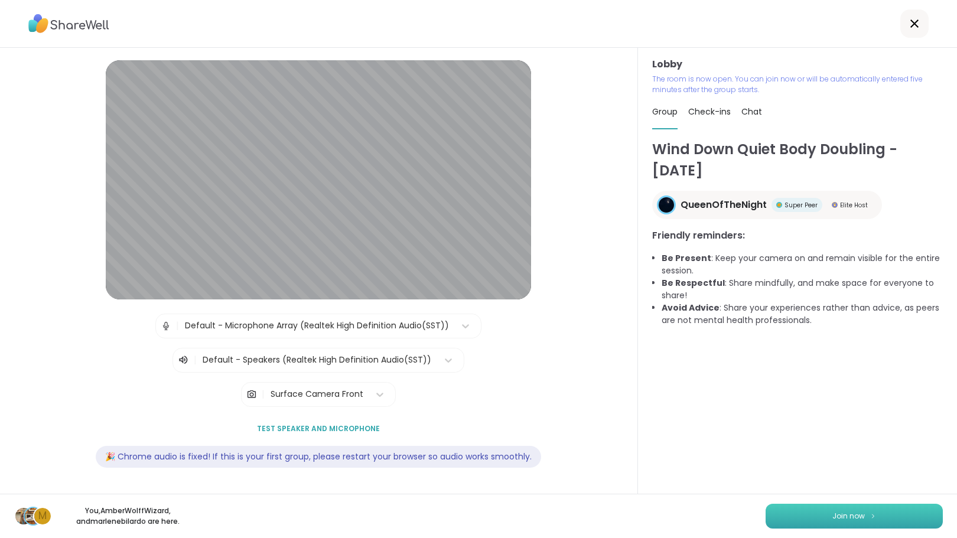
click at [833, 513] on span "Join now" at bounding box center [848, 516] width 32 height 11
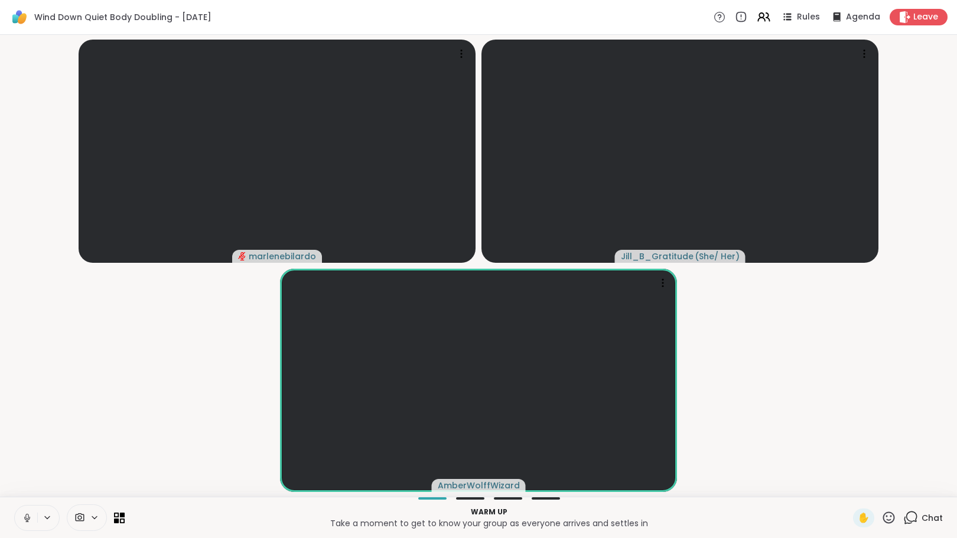
click at [904, 514] on icon at bounding box center [910, 517] width 15 height 15
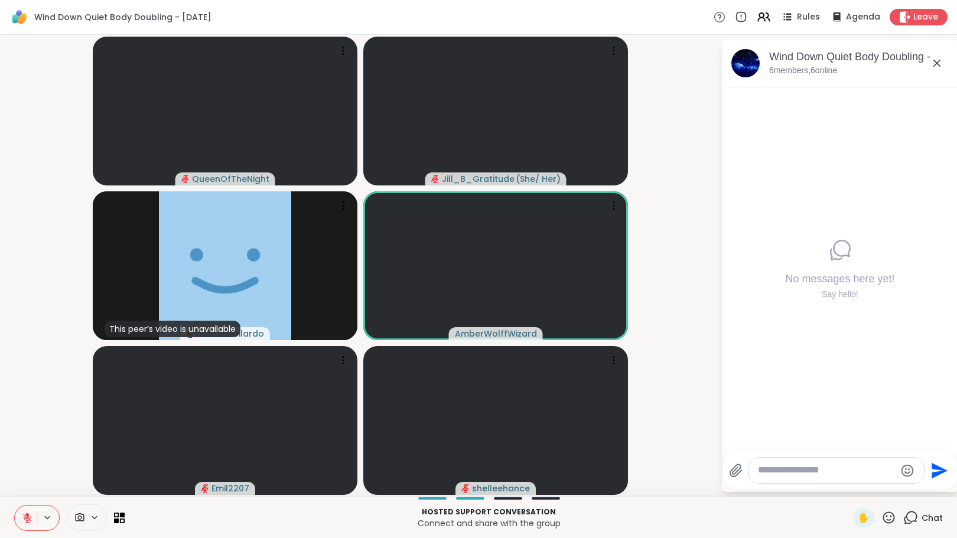
click at [19, 515] on button at bounding box center [26, 518] width 22 height 25
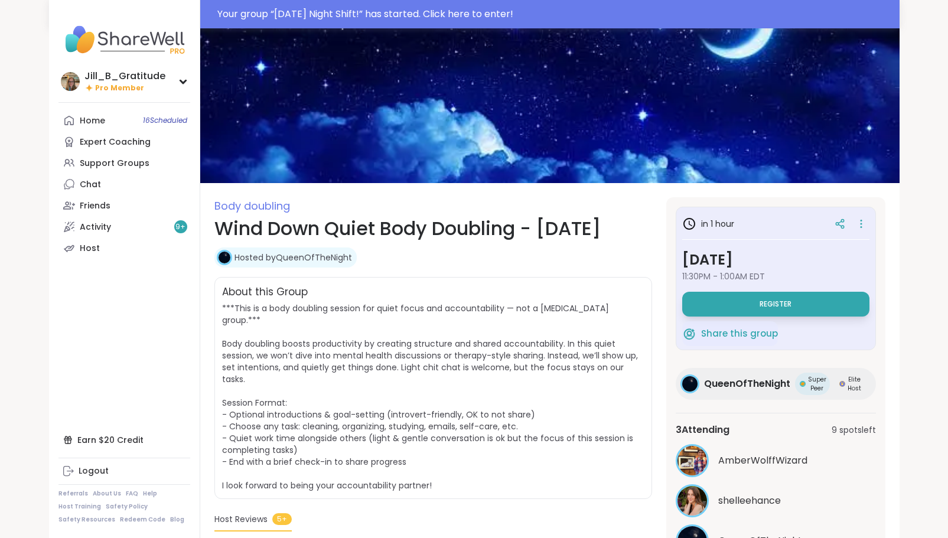
click at [763, 276] on span "11:30PM - 1:00AM EDT" at bounding box center [775, 276] width 187 height 12
click at [768, 298] on button "Register" at bounding box center [775, 304] width 187 height 25
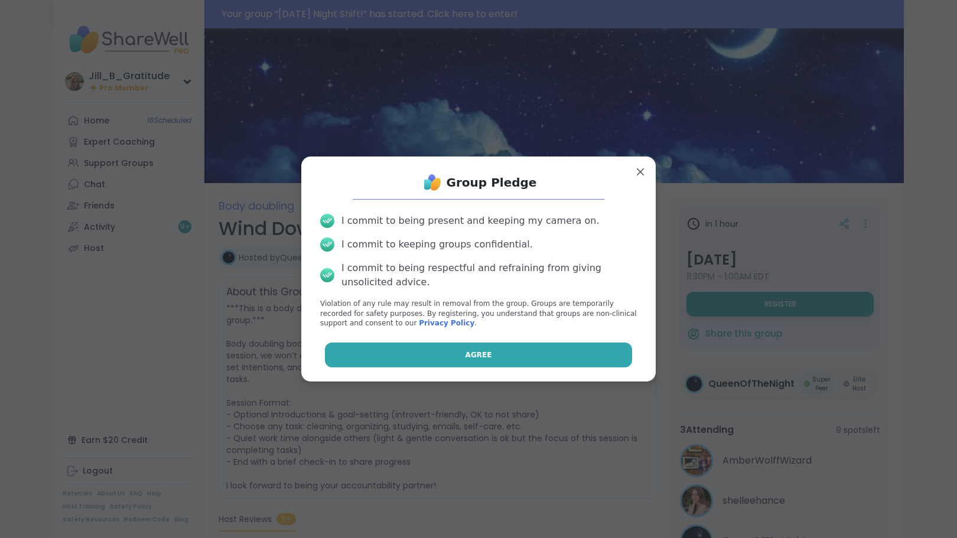
click at [523, 356] on button "Agree" at bounding box center [479, 355] width 308 height 25
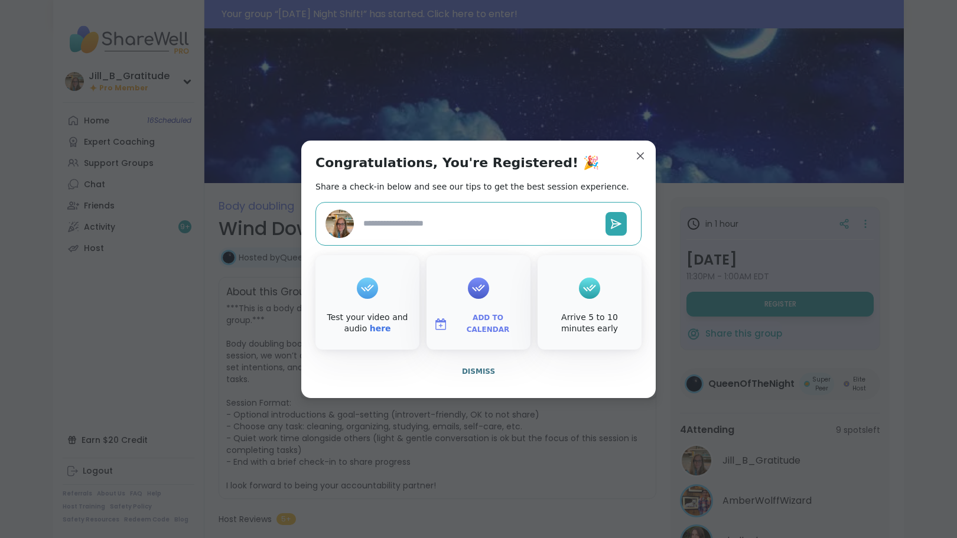
type textarea "*"
click at [464, 323] on span "Add to Calendar" at bounding box center [487, 323] width 71 height 23
click at [448, 221] on button "Google Calendar" at bounding box center [478, 217] width 90 height 26
